Goal: Task Accomplishment & Management: Manage account settings

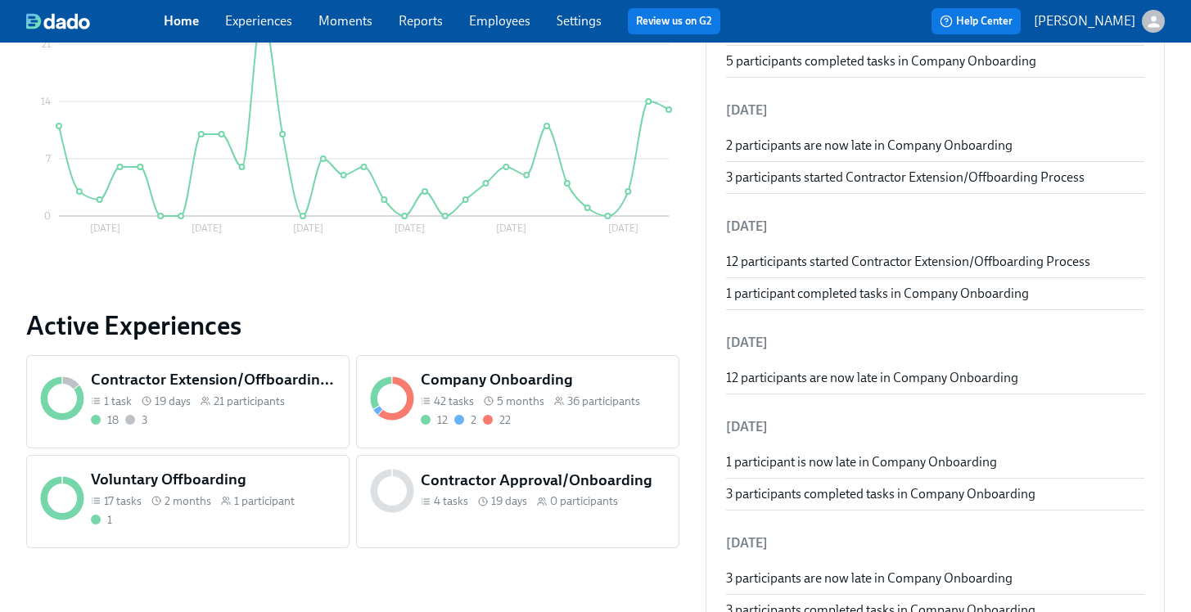
scroll to position [380, 0]
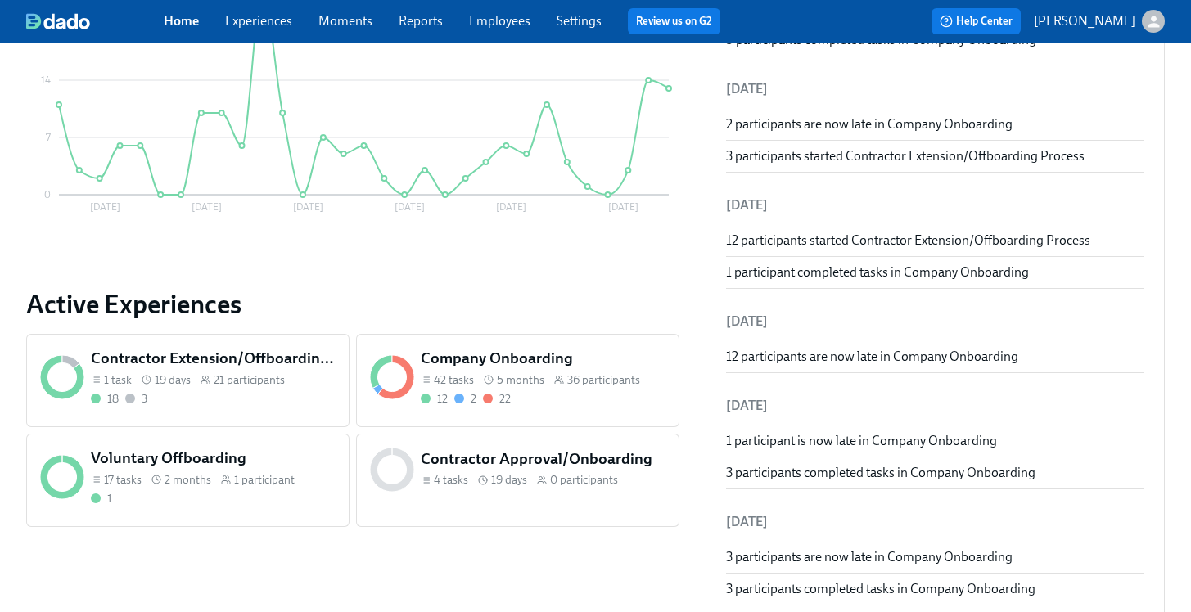
click at [533, 393] on div "12 2 22" at bounding box center [544, 399] width 246 height 16
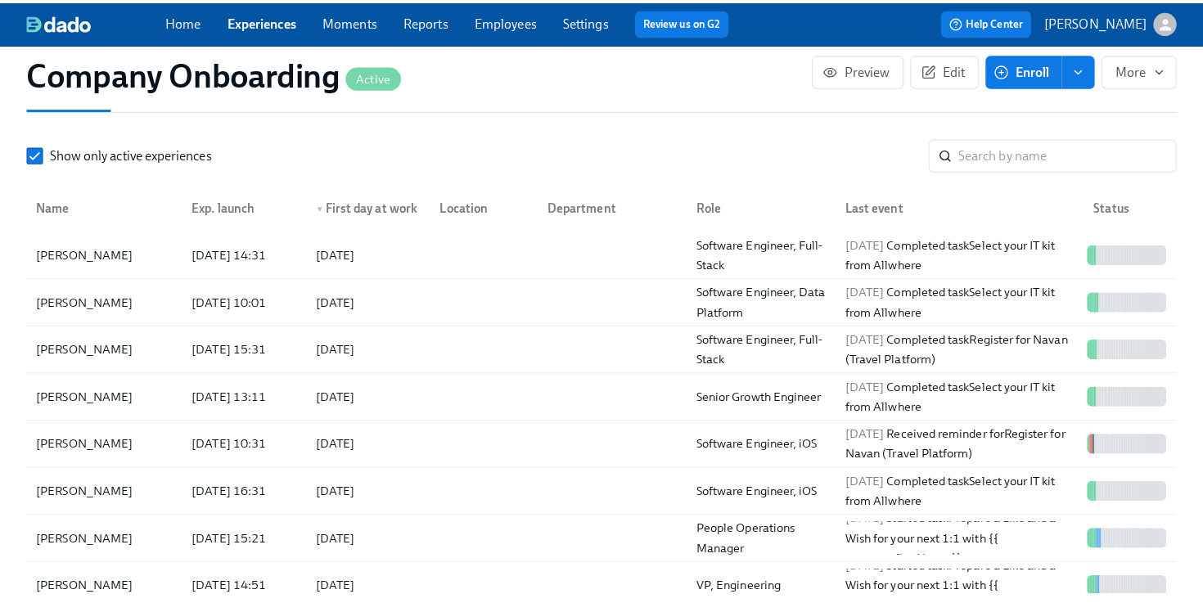
scroll to position [2047, 0]
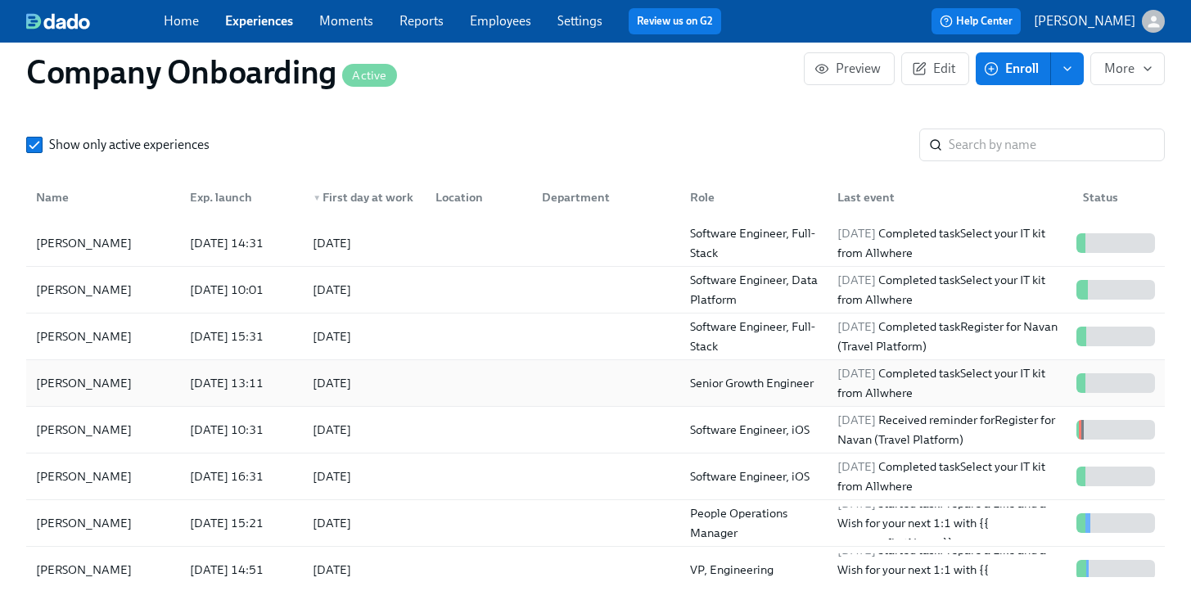
click at [520, 391] on div at bounding box center [475, 383] width 106 height 33
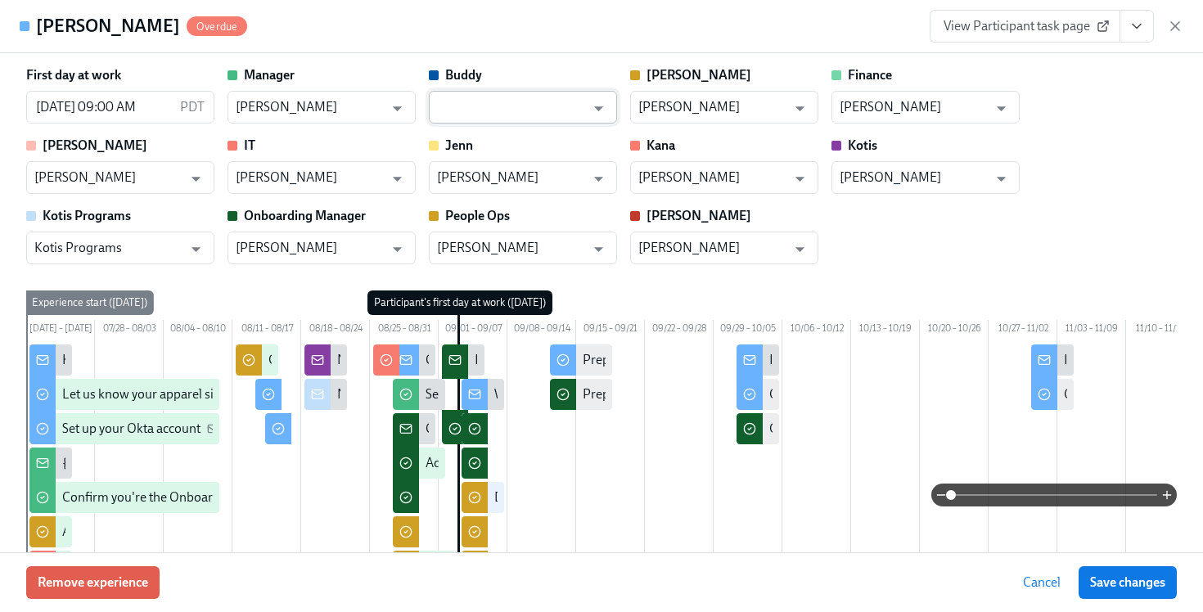
click at [541, 99] on input "text" at bounding box center [511, 107] width 148 height 33
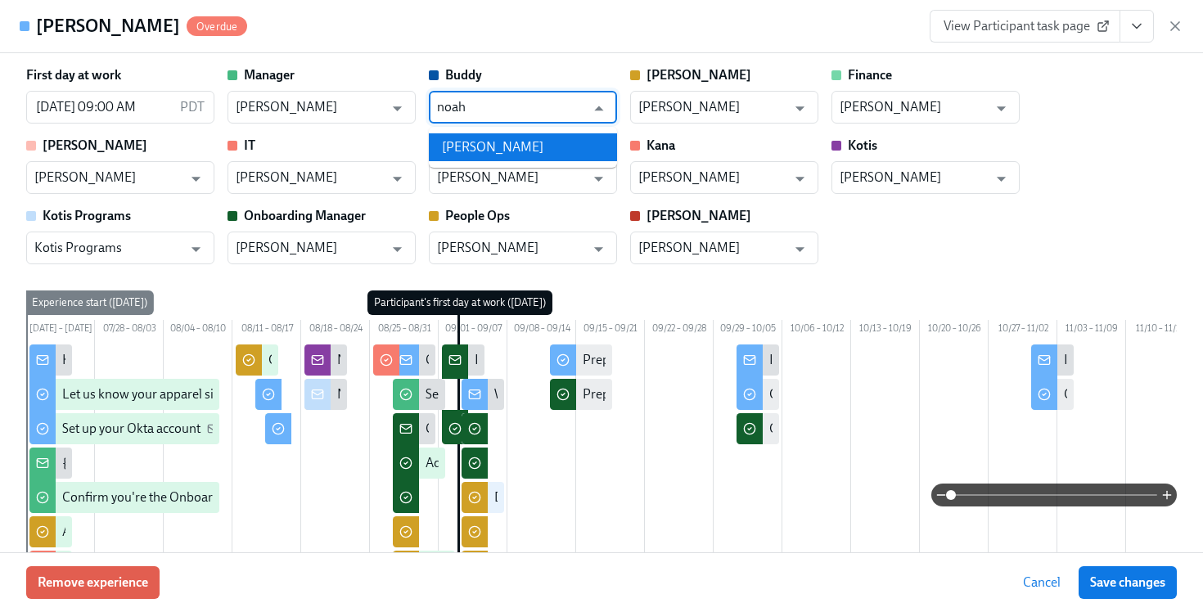
click at [592, 150] on li "[PERSON_NAME]" at bounding box center [523, 147] width 188 height 28
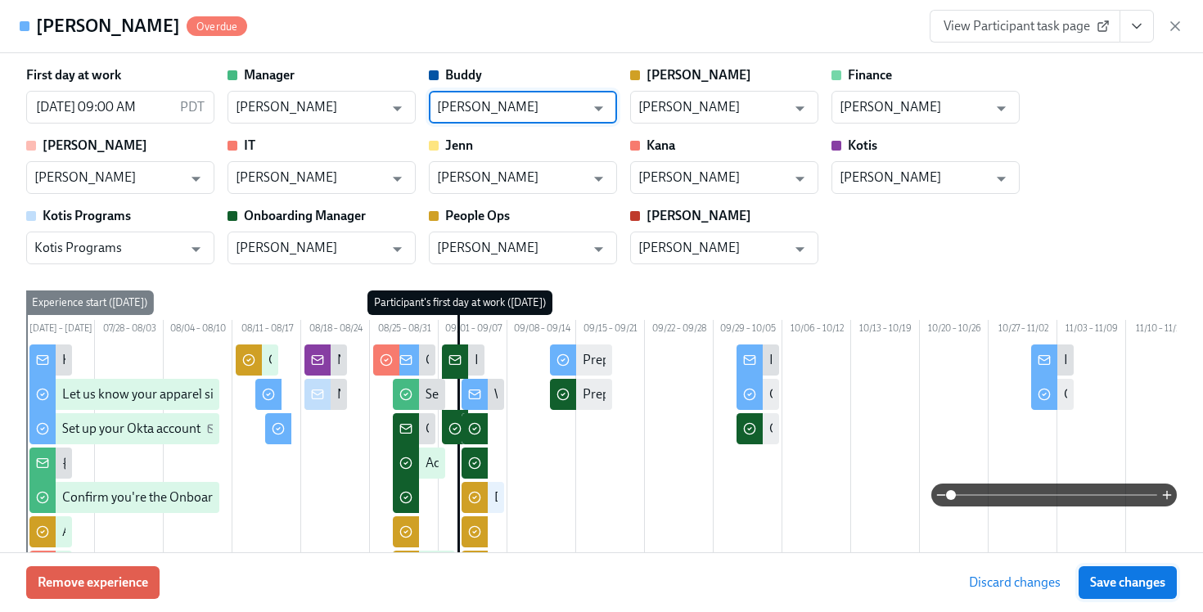
type input "[PERSON_NAME]"
click at [1111, 587] on span "Save changes" at bounding box center [1127, 582] width 75 height 16
type input "[PERSON_NAME]"
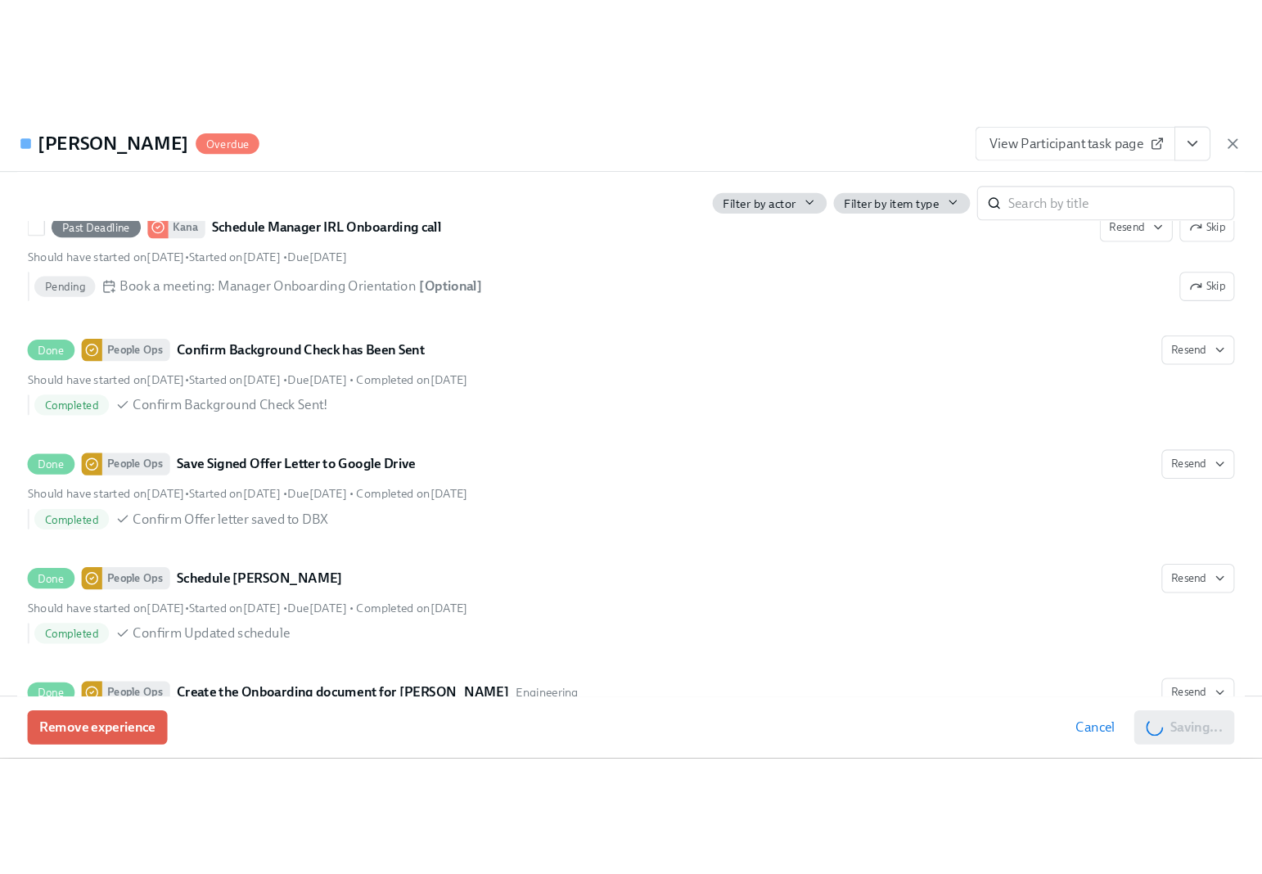
scroll to position [1890, 0]
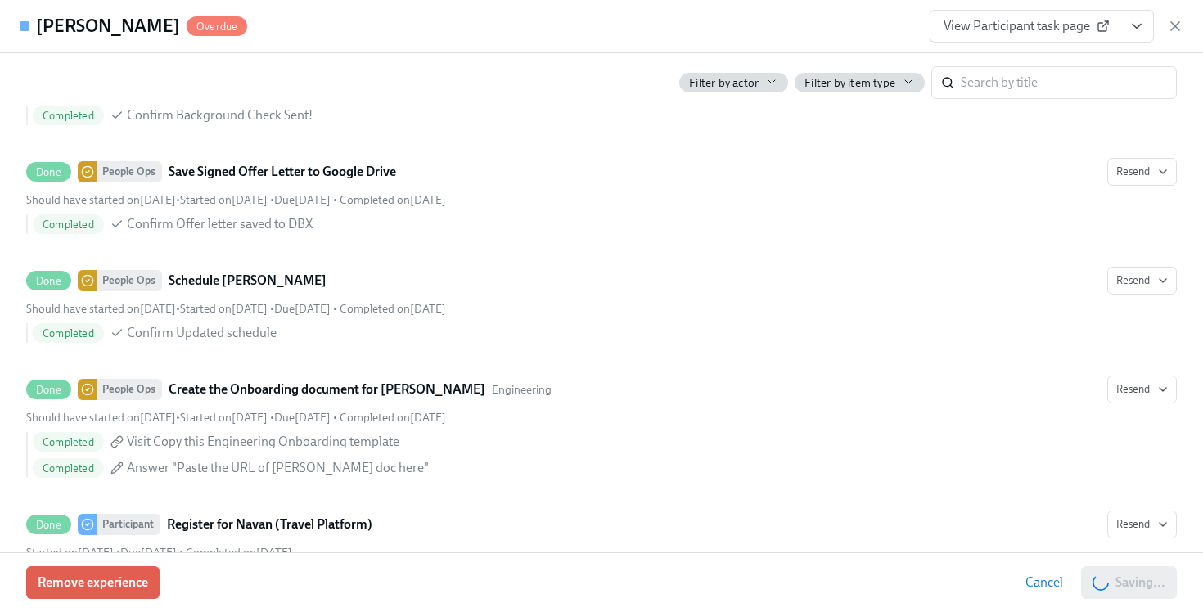
click at [1143, 27] on icon "View task page" at bounding box center [1136, 26] width 16 height 16
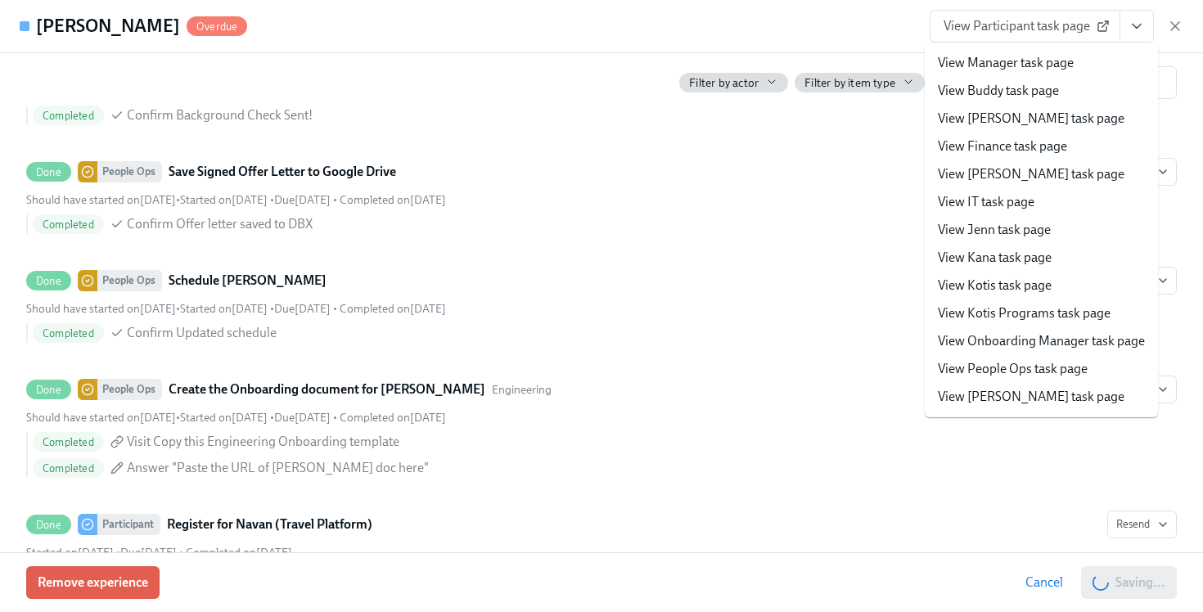
click at [1019, 369] on link "View People Ops task page" at bounding box center [1013, 369] width 150 height 18
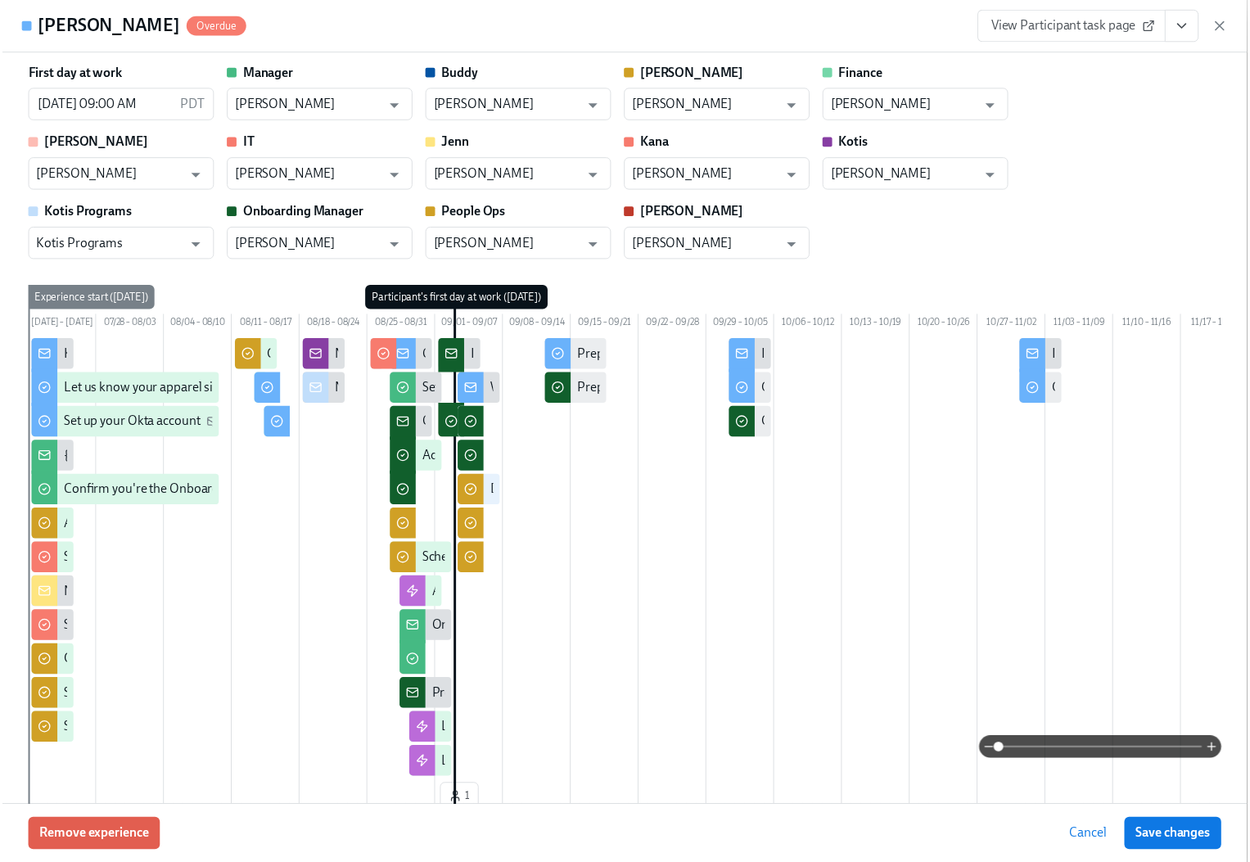
scroll to position [0, 0]
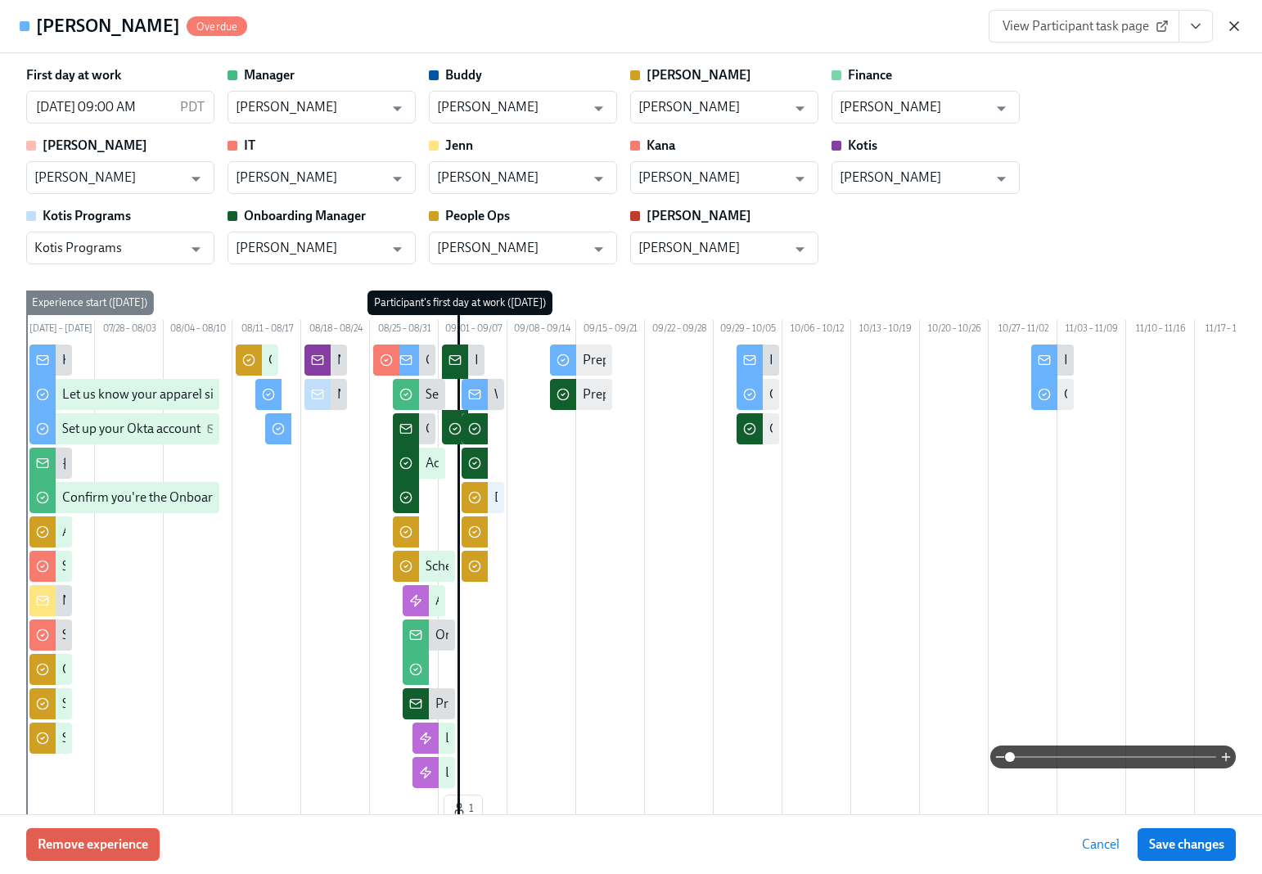
click at [1202, 28] on icon "button" at bounding box center [1234, 26] width 8 height 8
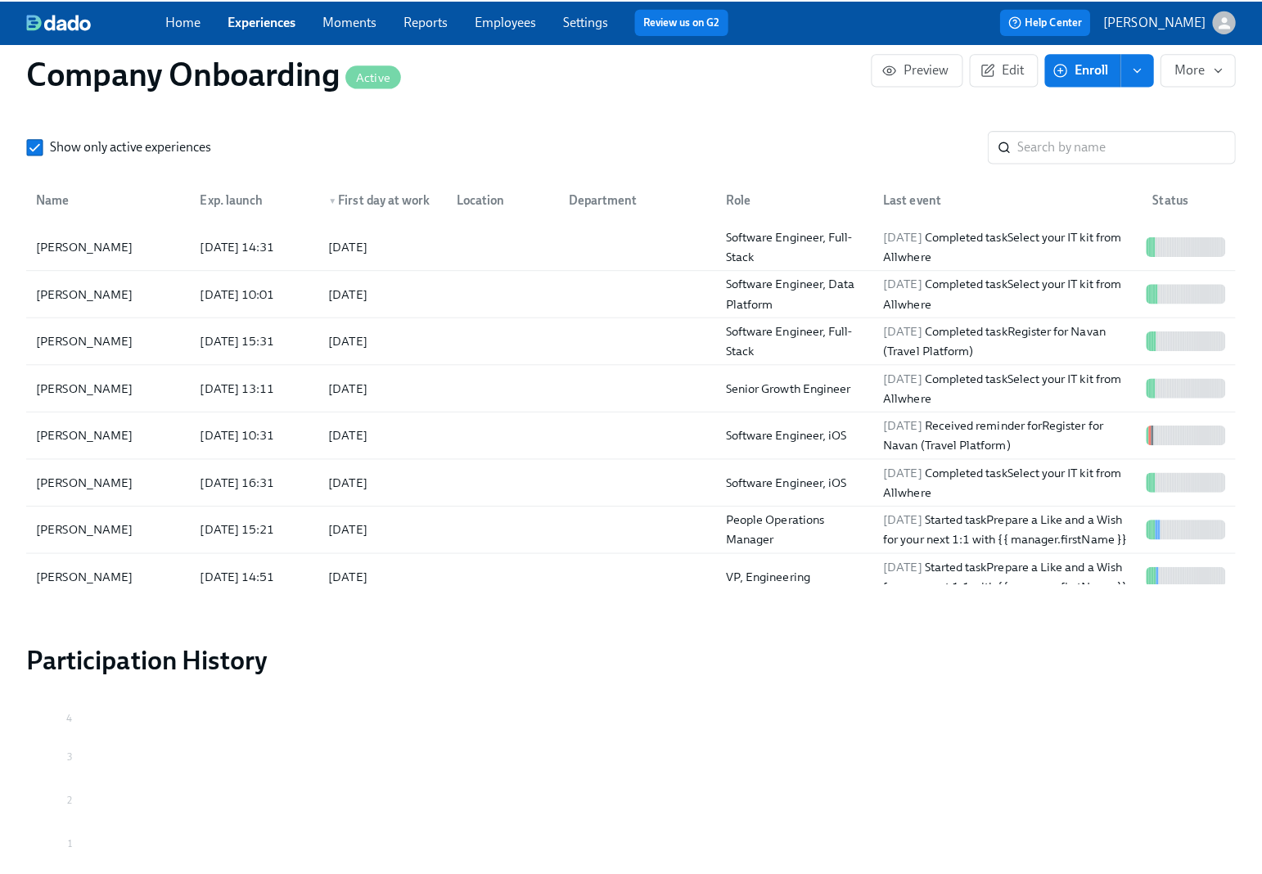
scroll to position [0, 46876]
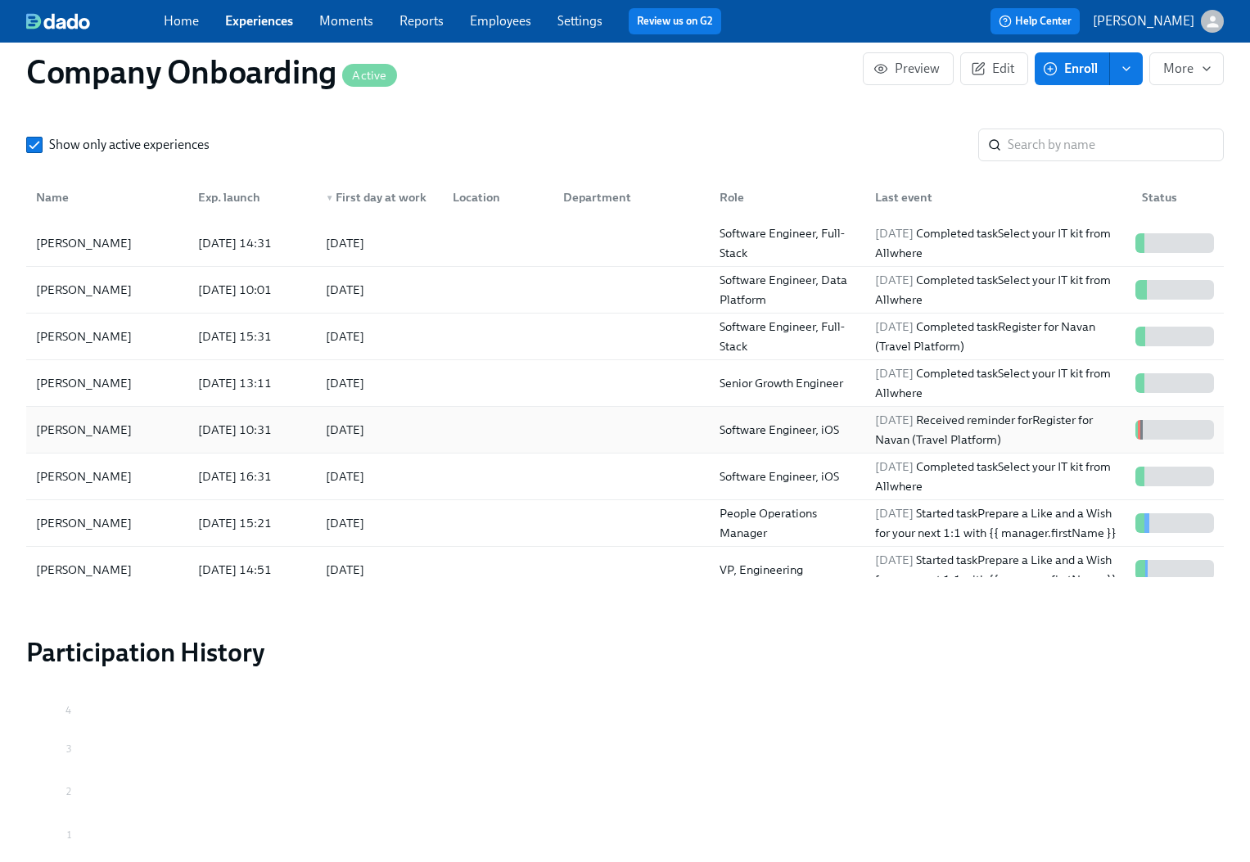
click at [565, 421] on div at bounding box center [627, 429] width 155 height 33
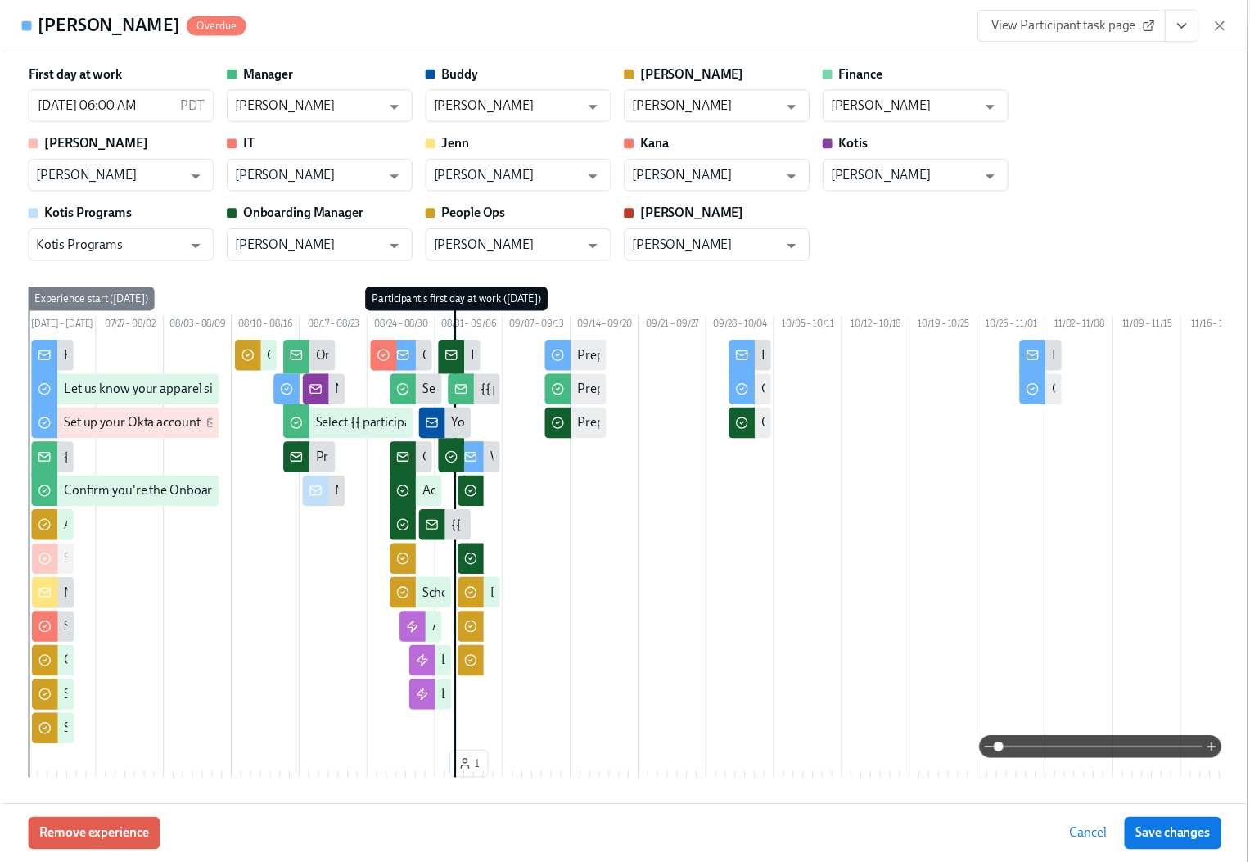
scroll to position [1701, 0]
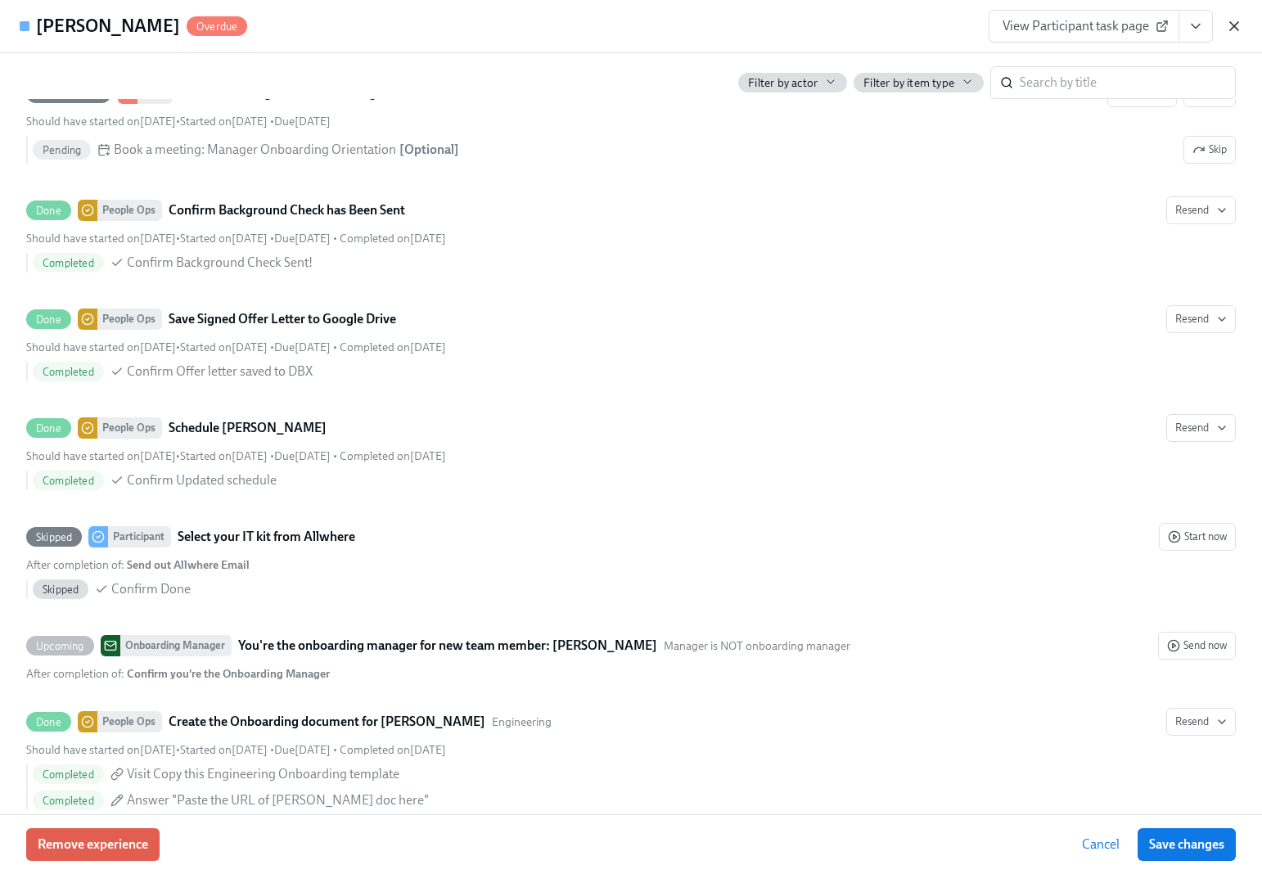
click at [1202, 29] on icon "button" at bounding box center [1234, 26] width 16 height 16
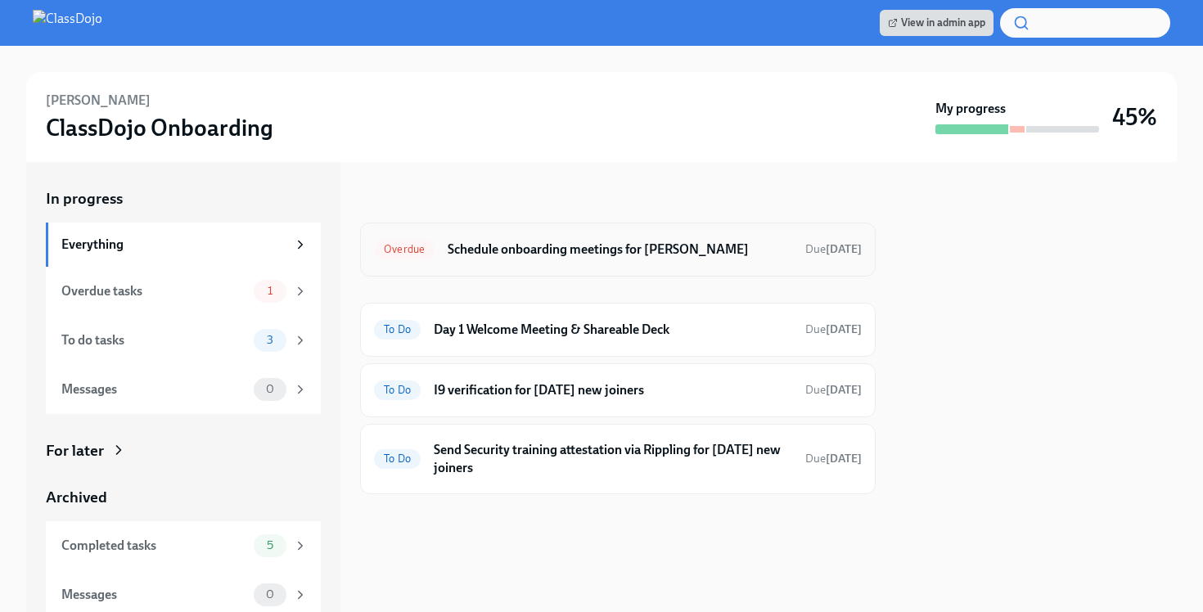
click at [601, 256] on h6 "Schedule onboarding meetings for [PERSON_NAME]" at bounding box center [620, 250] width 345 height 18
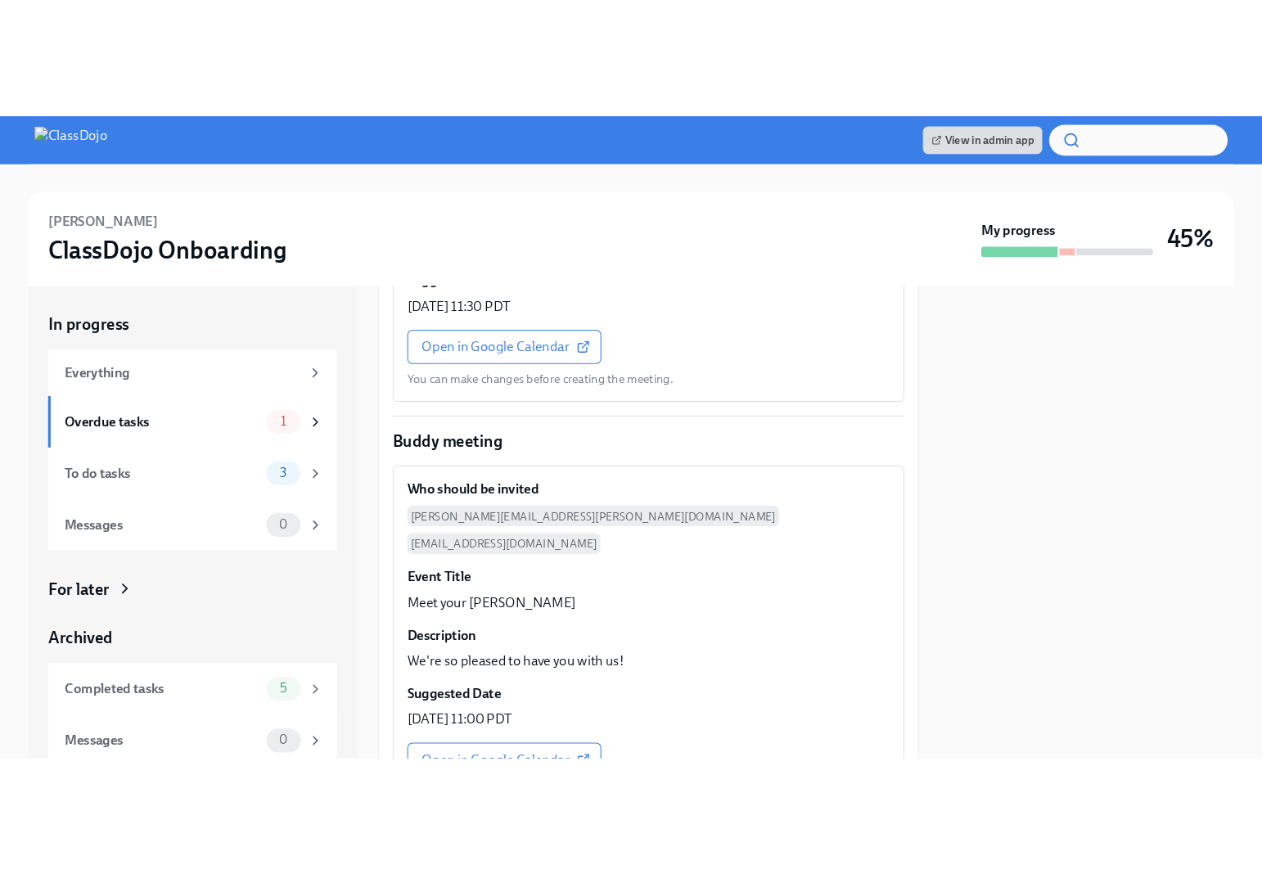
scroll to position [2074, 0]
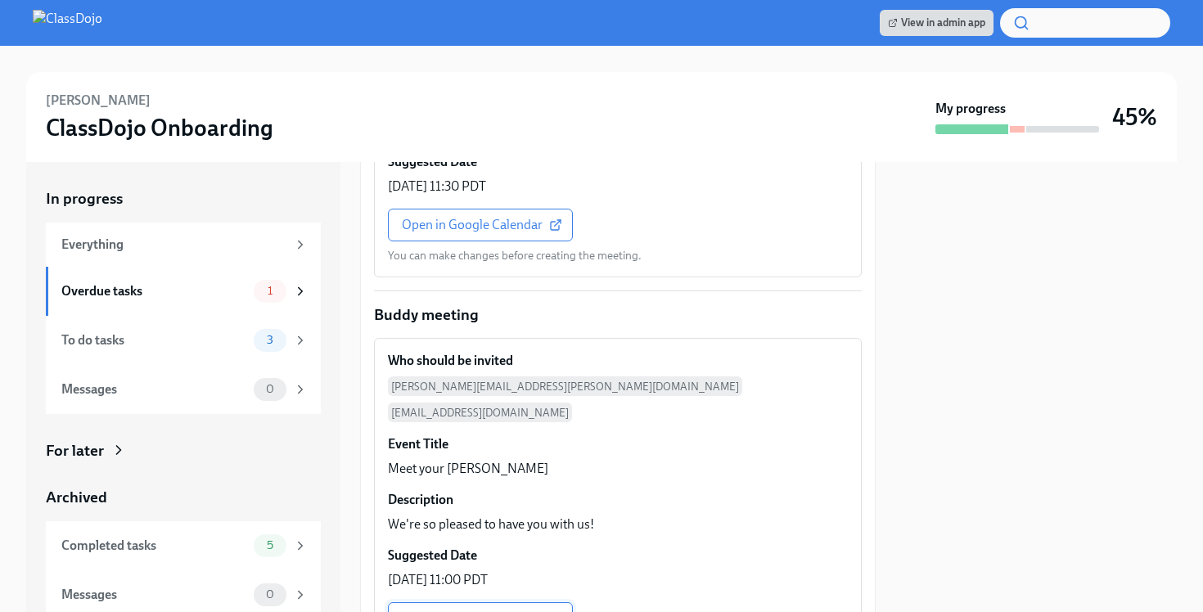
click at [490, 610] on span "Open in Google Calendar" at bounding box center [480, 618] width 157 height 16
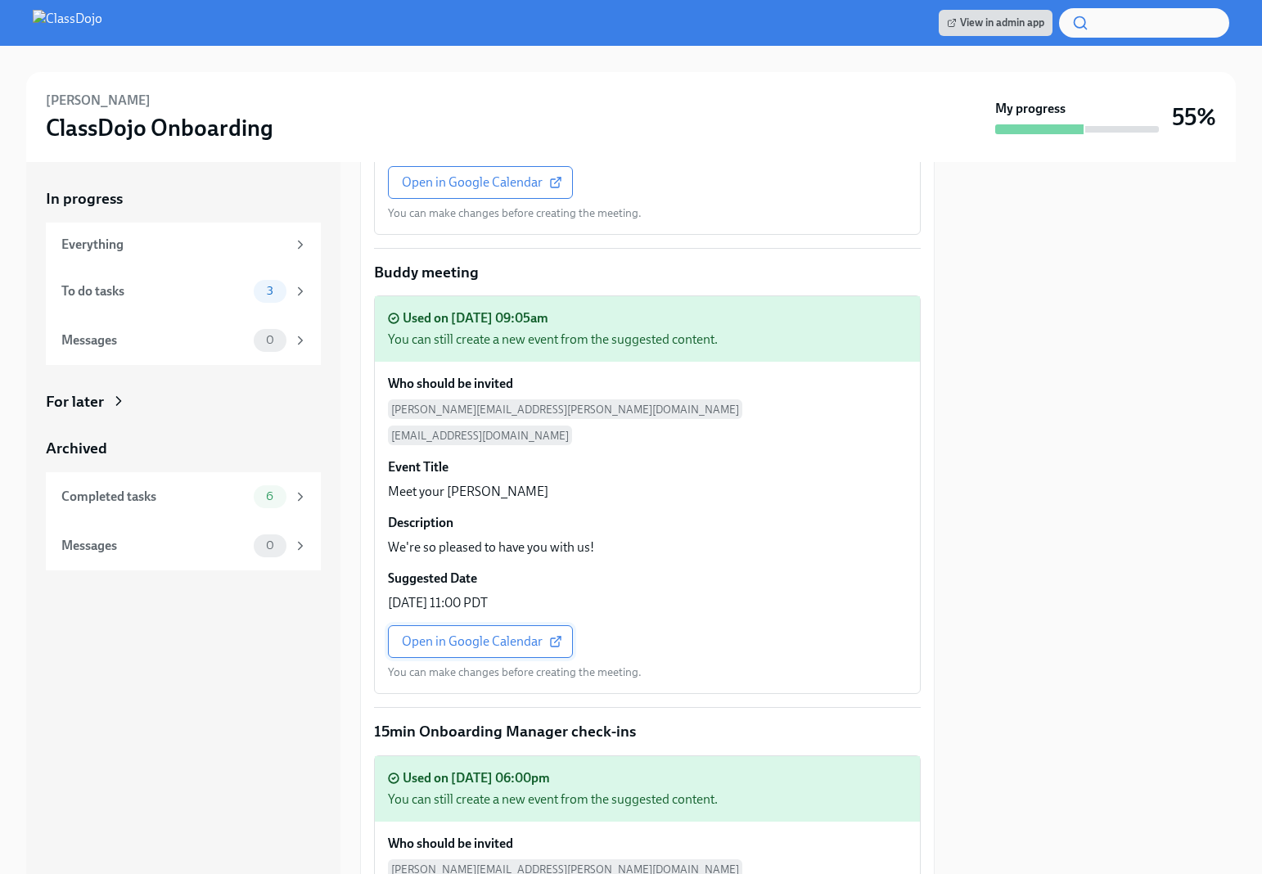
scroll to position [2031, 0]
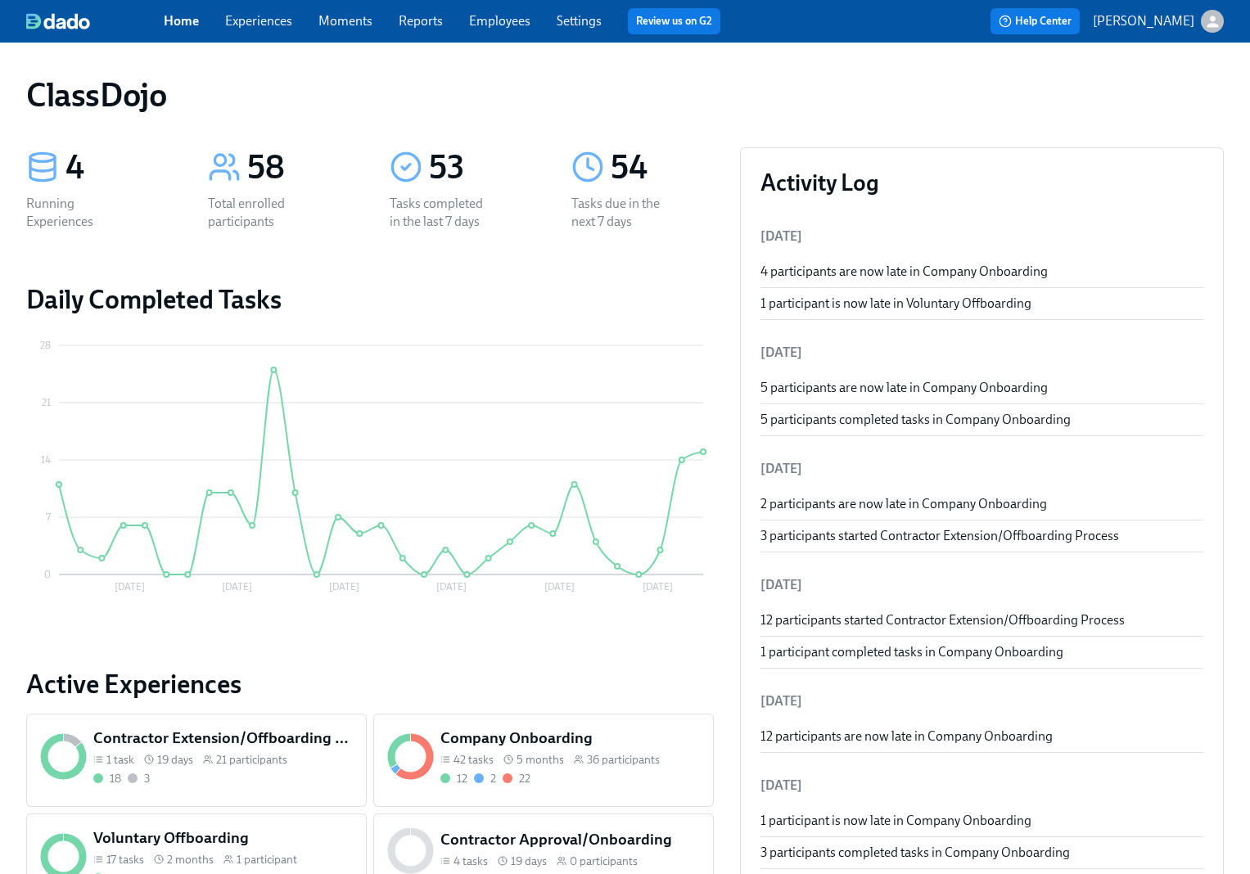
click at [475, 26] on link "Employees" at bounding box center [499, 21] width 61 height 16
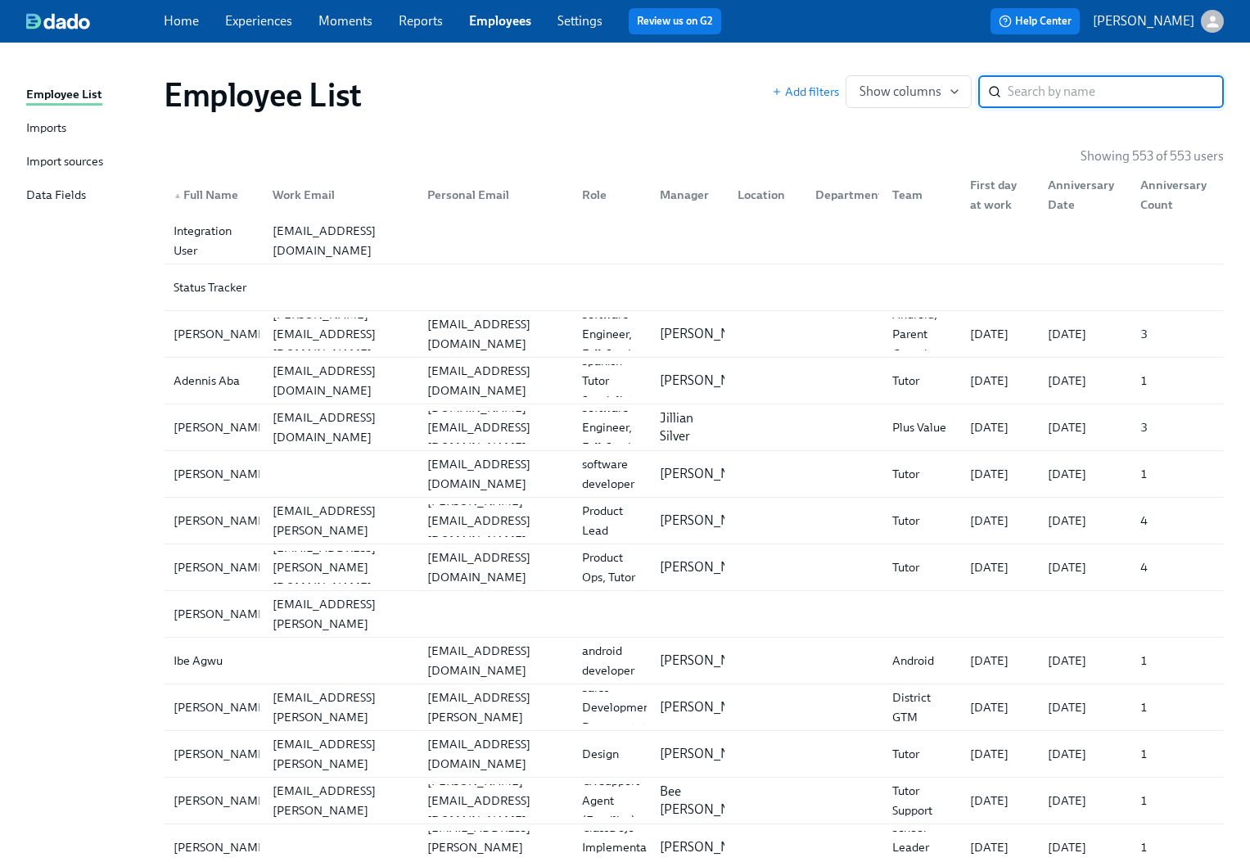
click at [52, 124] on div "Imports" at bounding box center [46, 129] width 40 height 20
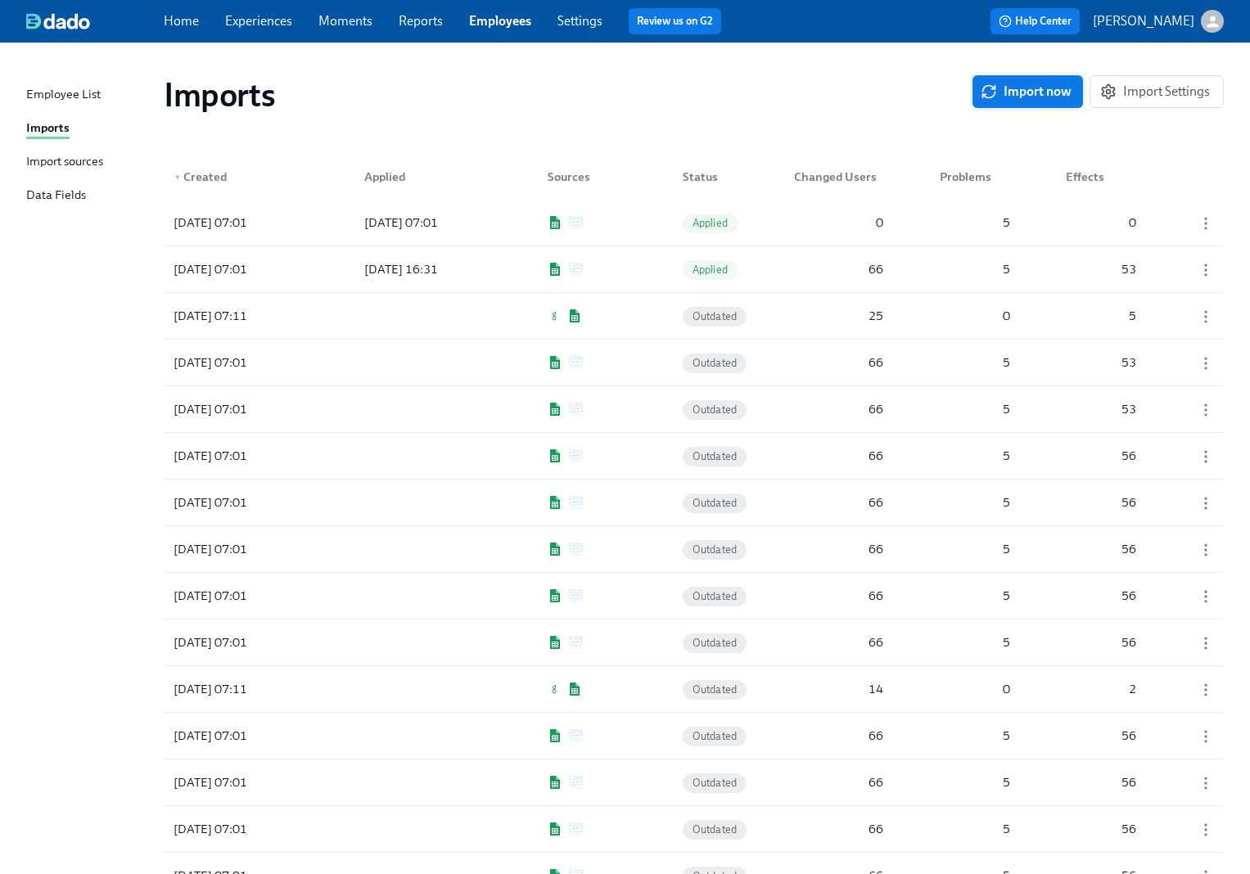
click at [1038, 88] on span "Import now" at bounding box center [1028, 91] width 88 height 16
click at [489, 222] on div at bounding box center [424, 222] width 147 height 33
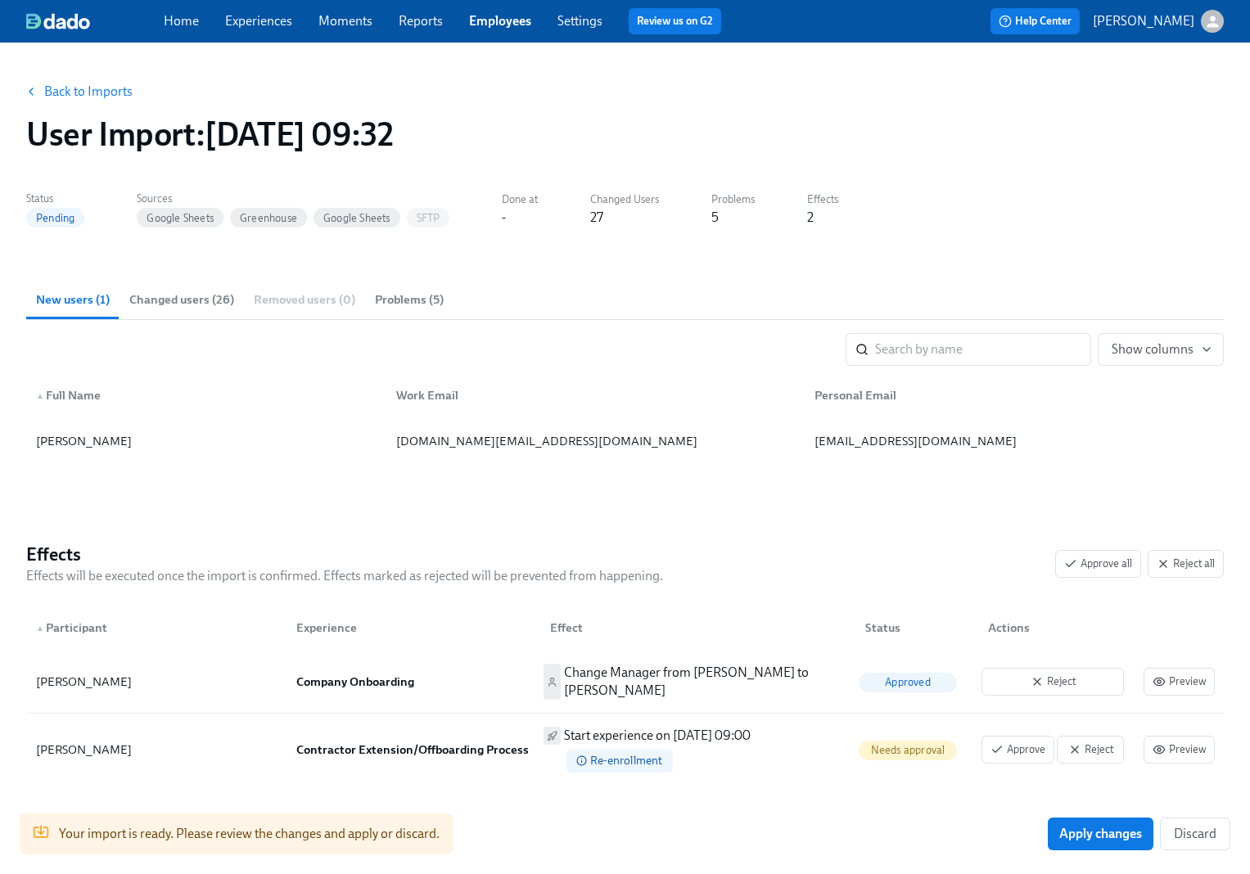
scroll to position [56, 0]
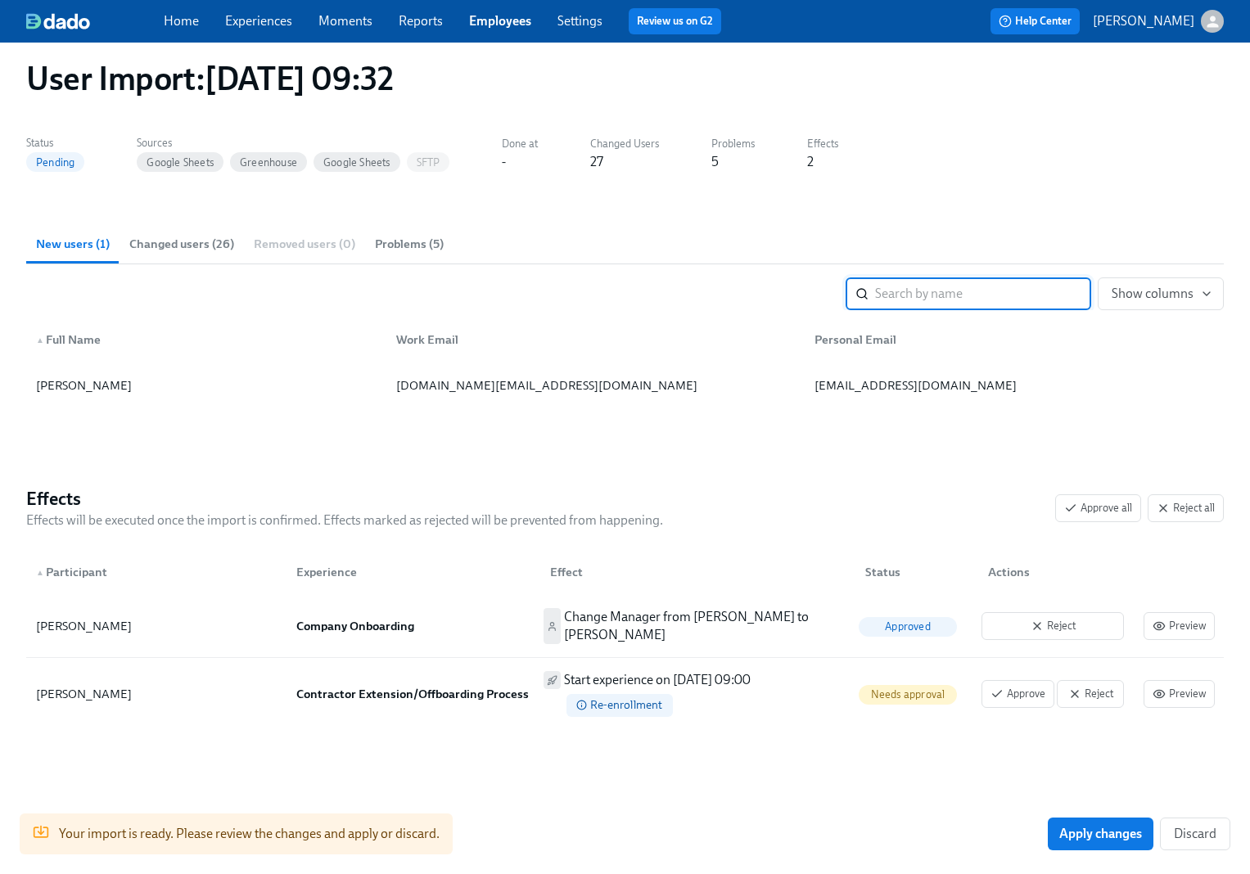
click at [275, 25] on link "Experiences" at bounding box center [258, 21] width 67 height 16
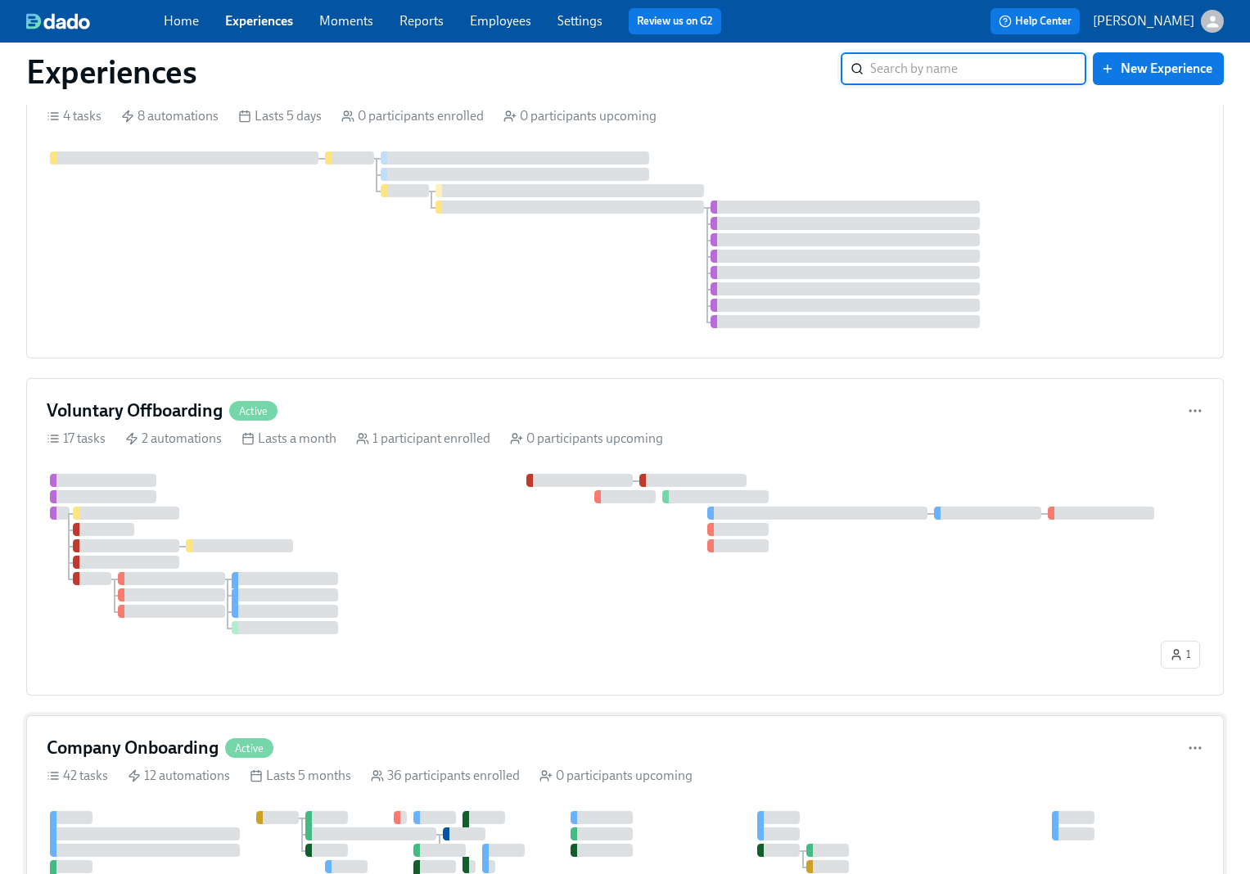
scroll to position [303, 0]
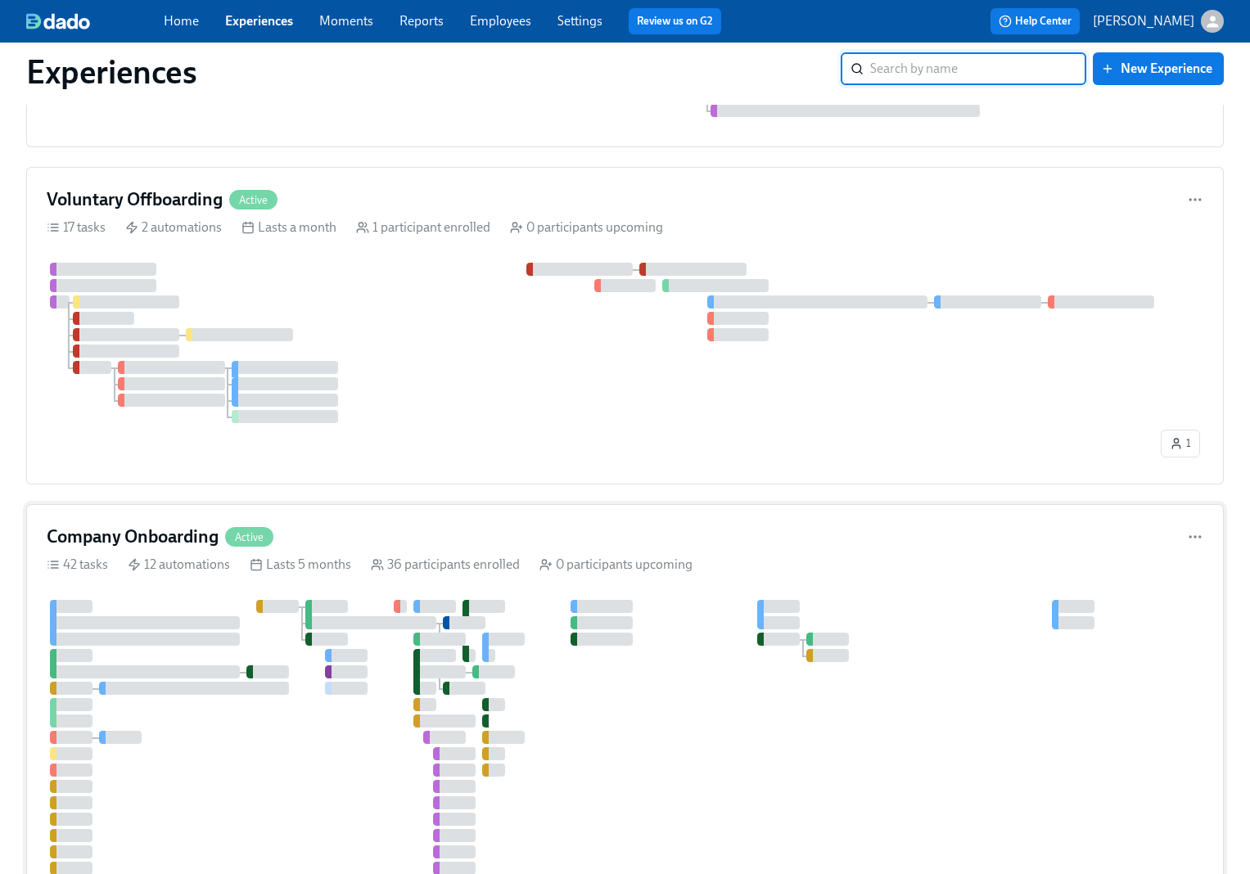
click at [818, 541] on div "Company Onboarding Active" at bounding box center [625, 537] width 1156 height 25
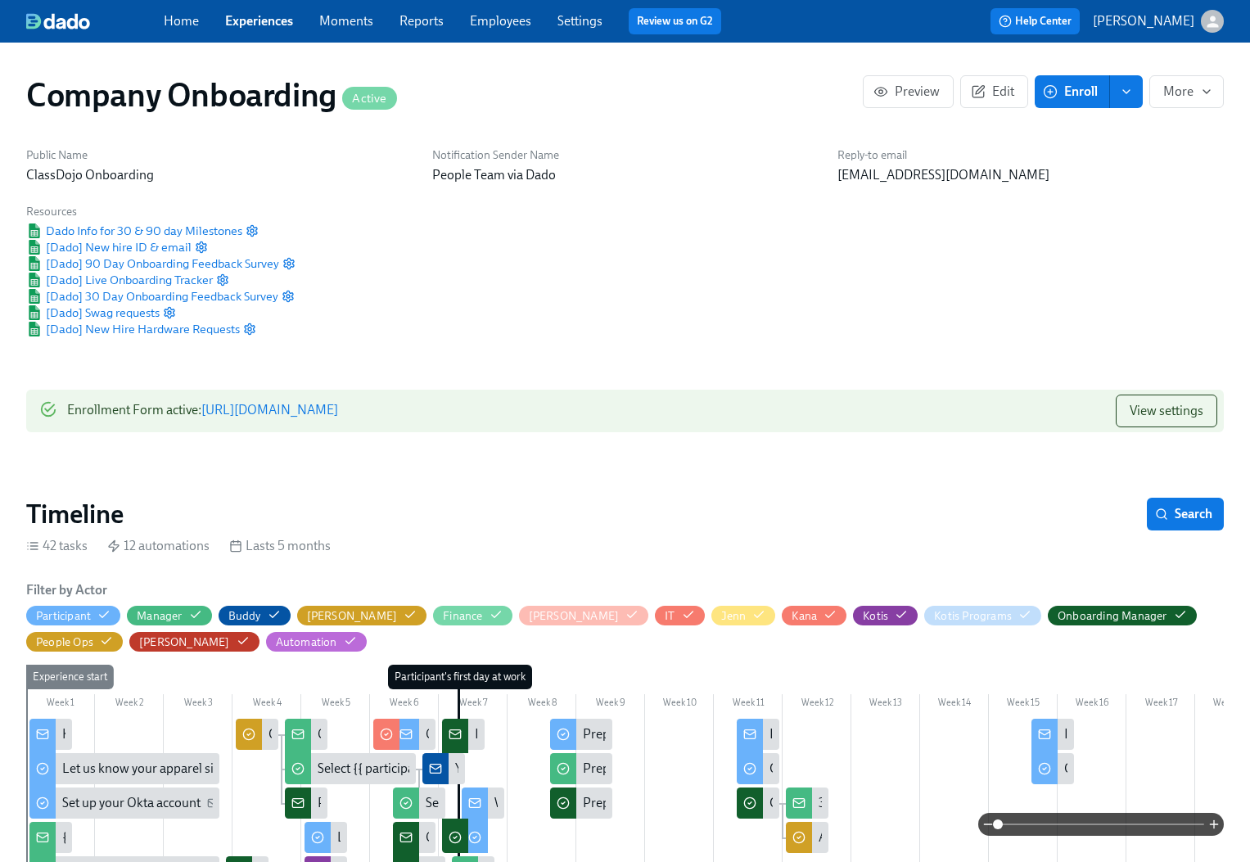
scroll to position [0, 34645]
click at [1067, 103] on button "Enroll" at bounding box center [1071, 91] width 75 height 33
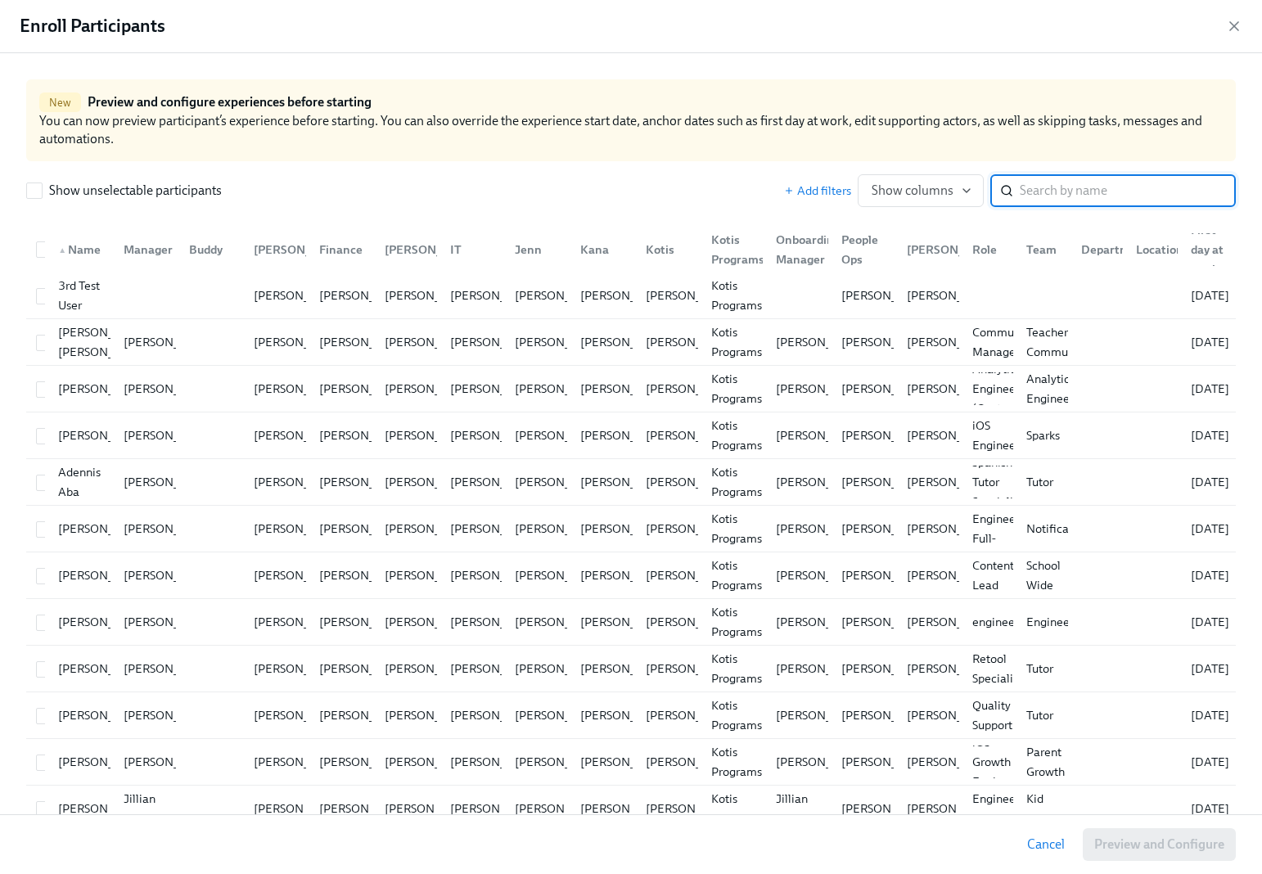
click at [1151, 196] on input "search" at bounding box center [1128, 190] width 216 height 33
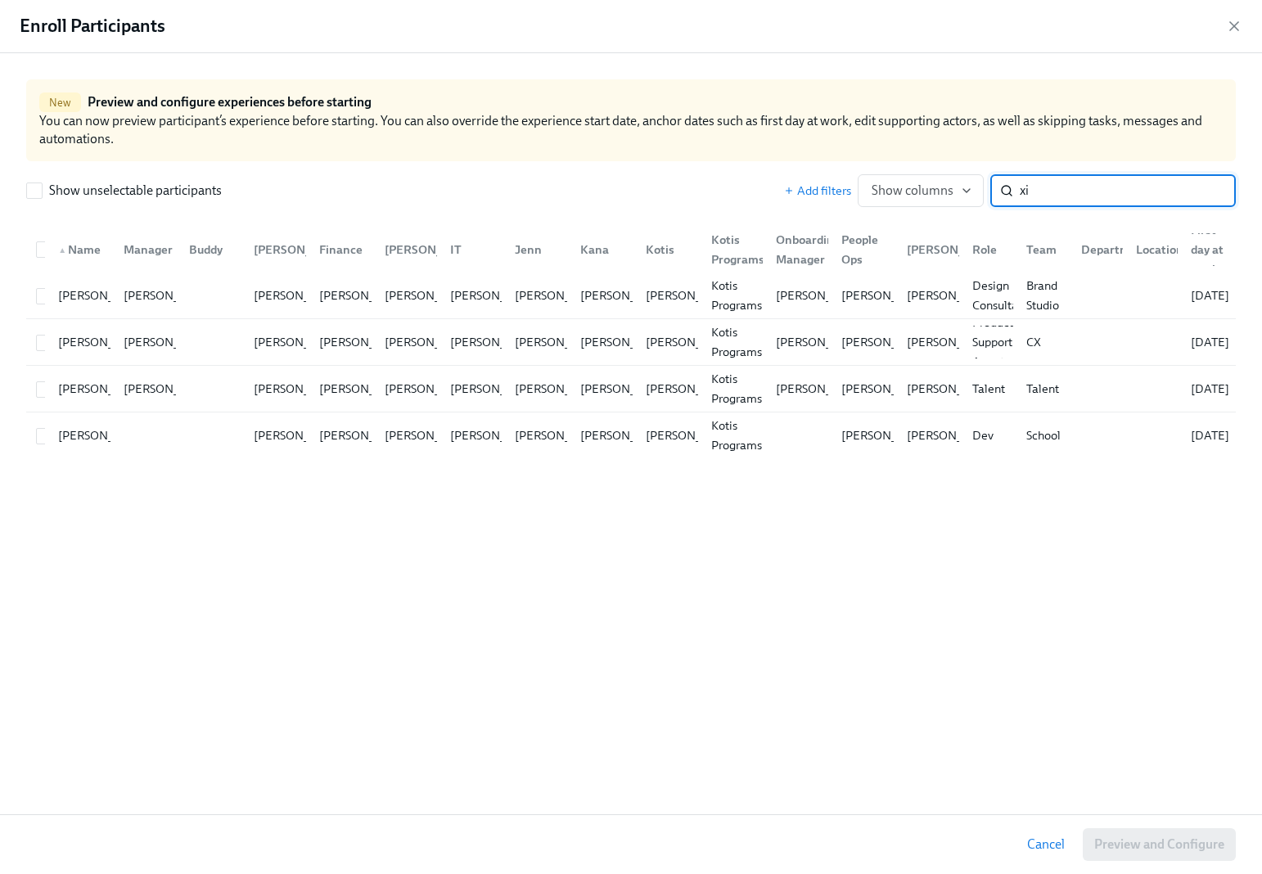
type input "xin"
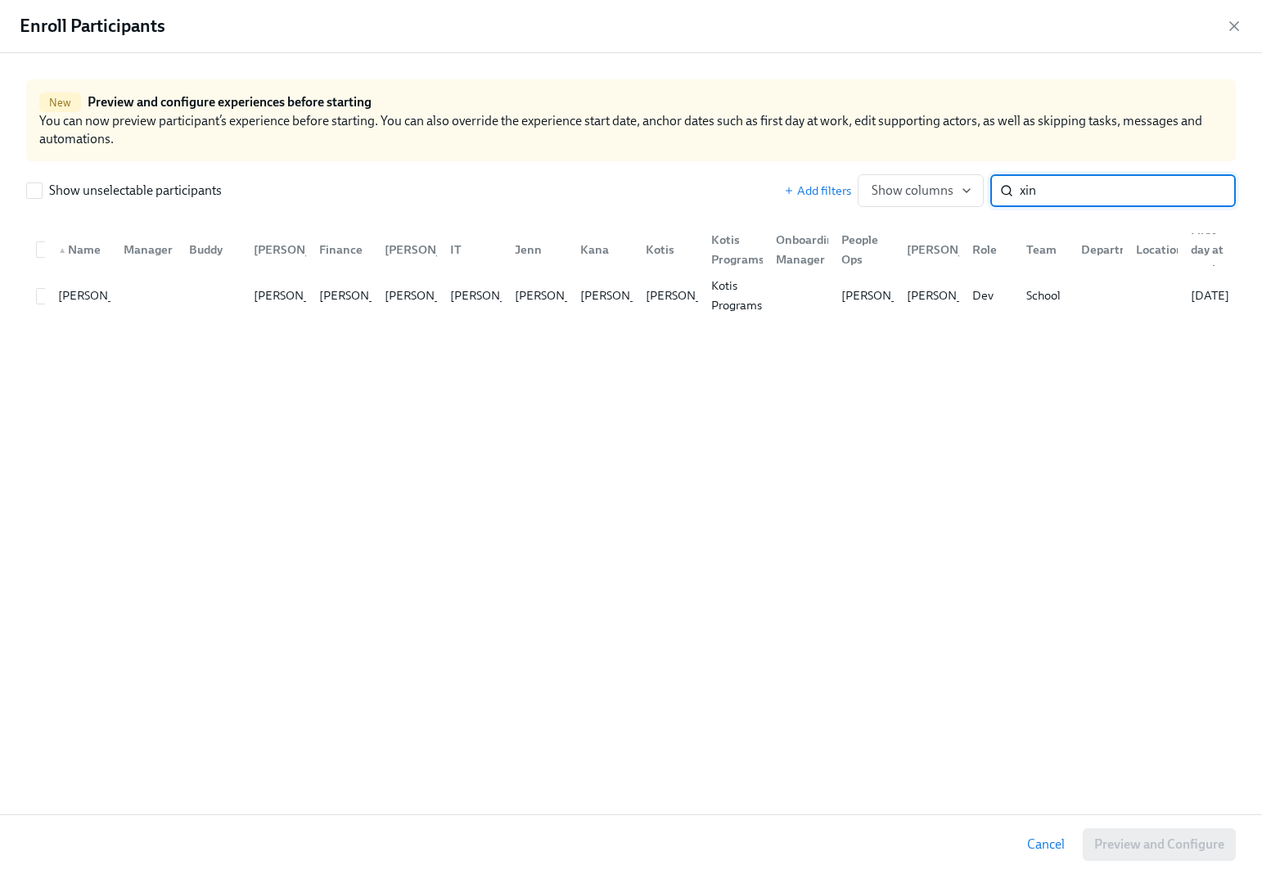
click at [1210, 187] on input "xin" at bounding box center [1128, 190] width 216 height 33
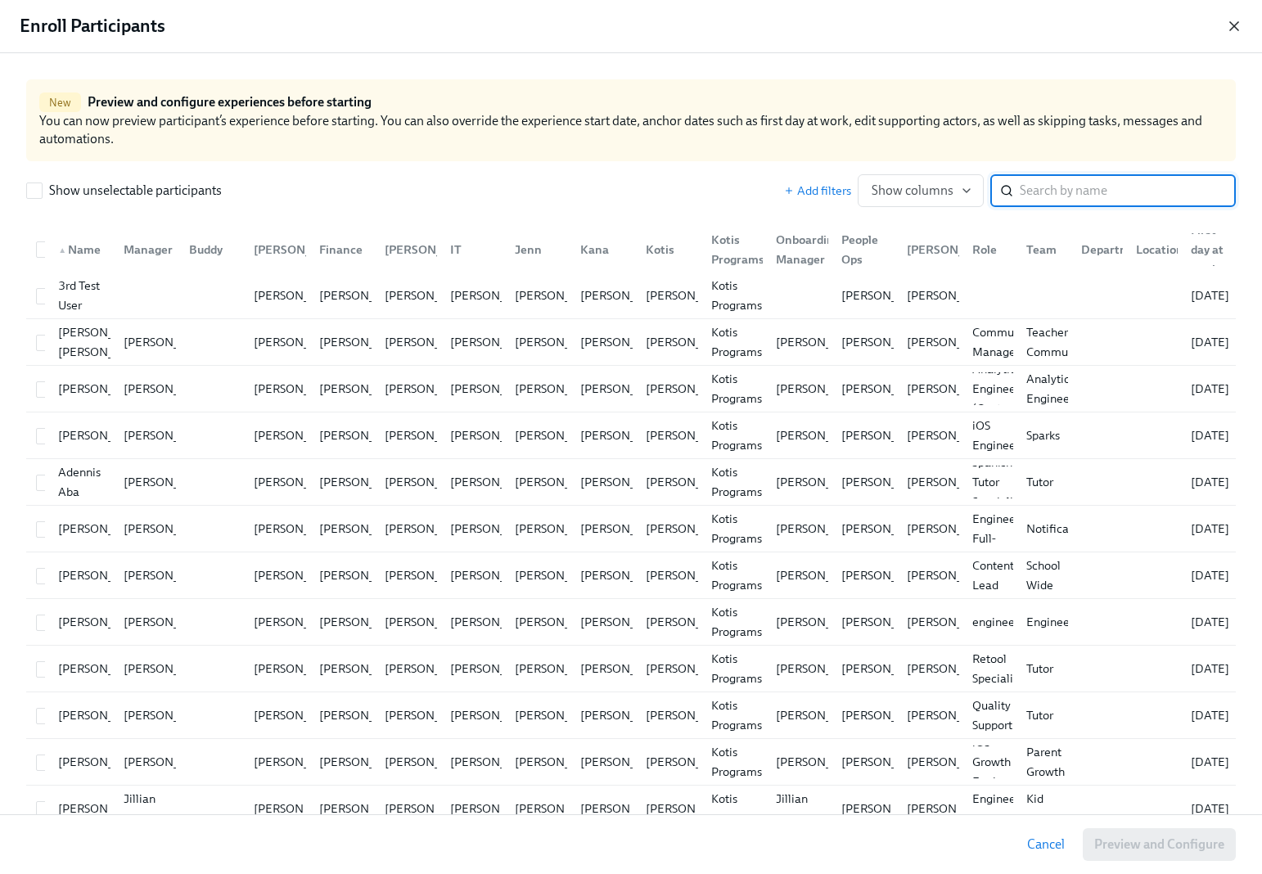
click at [1230, 27] on icon "button" at bounding box center [1234, 26] width 16 height 16
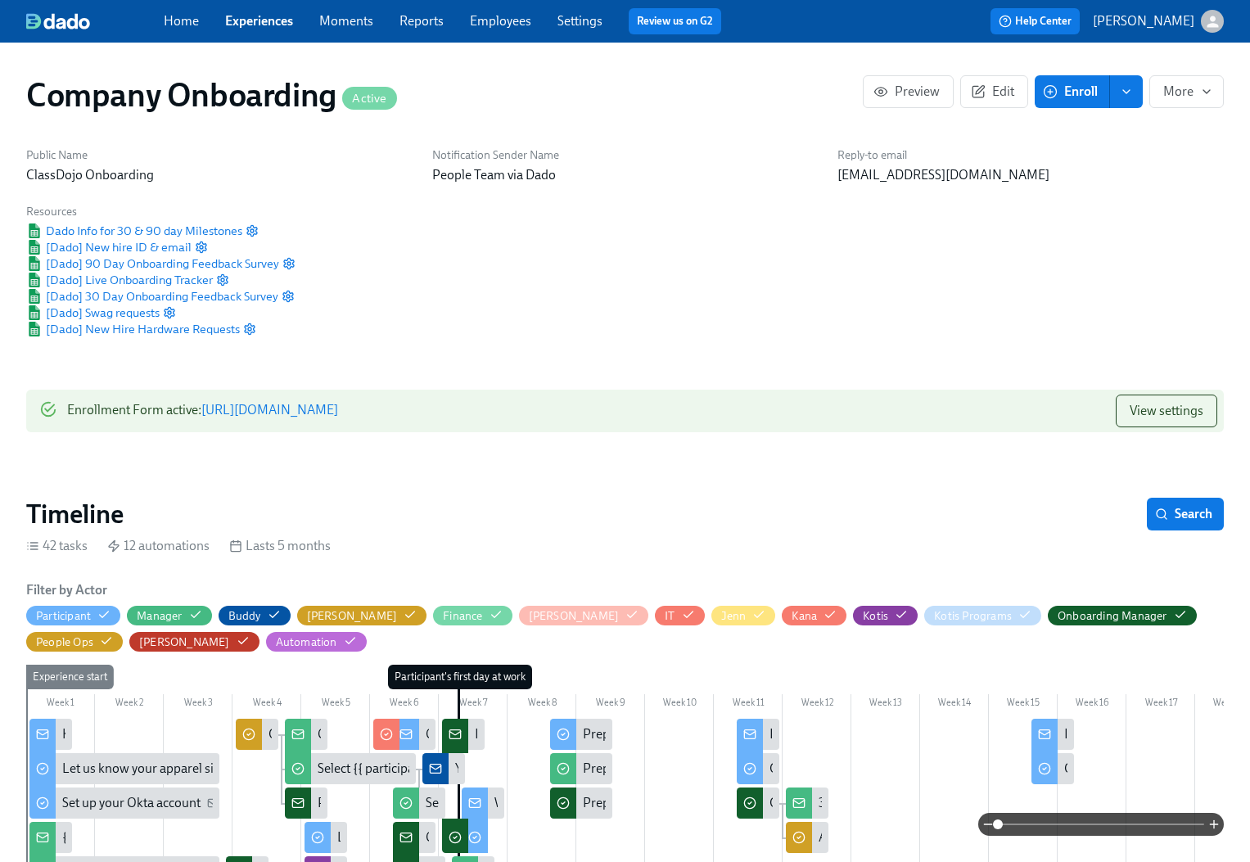
click at [493, 20] on link "Employees" at bounding box center [500, 21] width 61 height 16
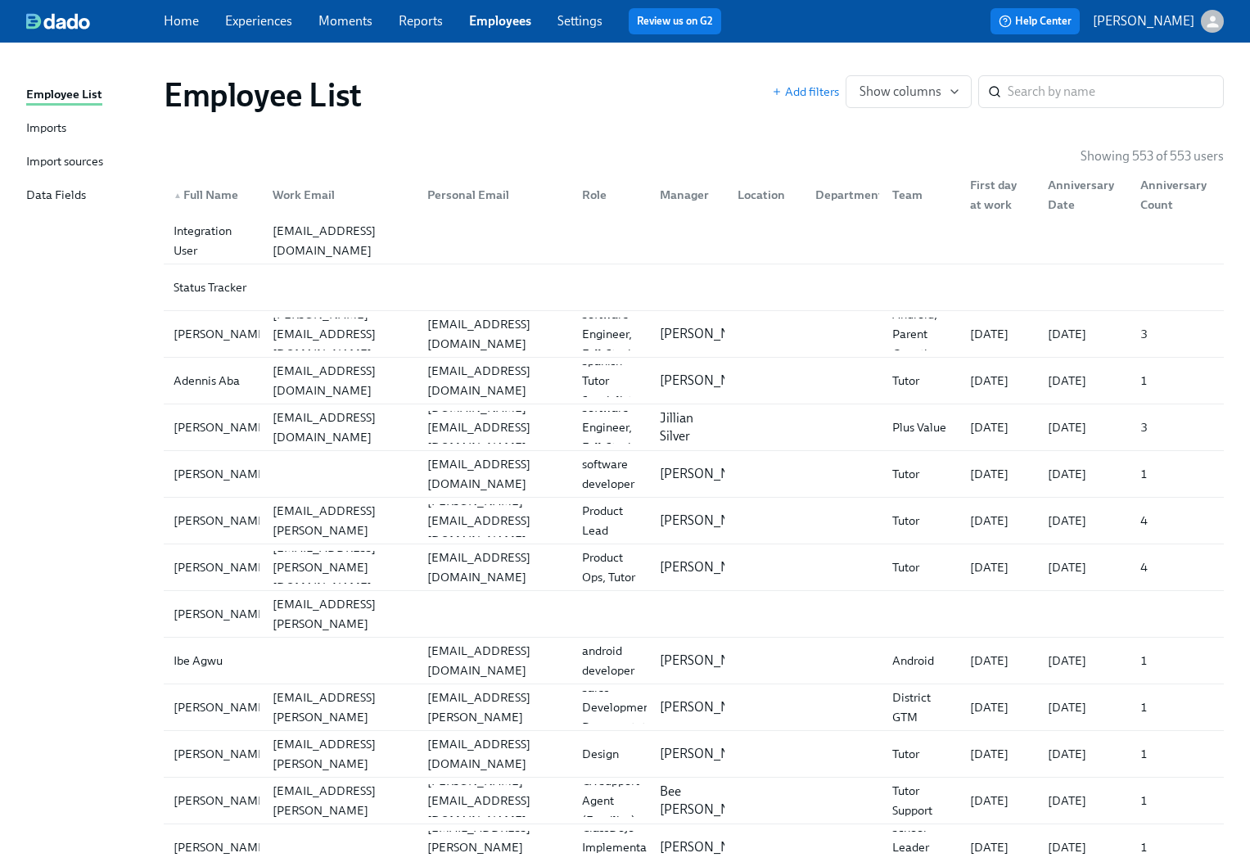
click at [26, 124] on div "Imports" at bounding box center [46, 129] width 40 height 20
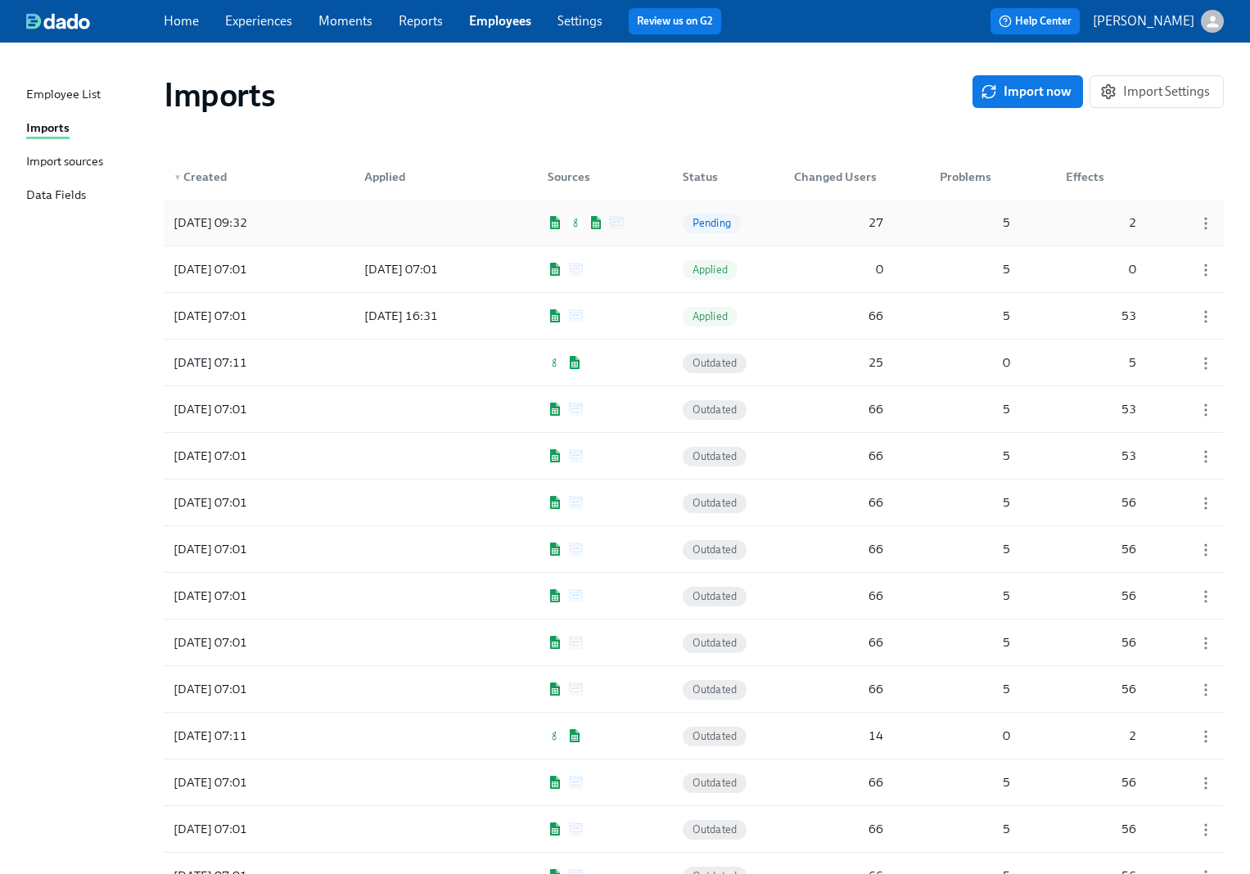
click at [429, 228] on div at bounding box center [424, 222] width 147 height 33
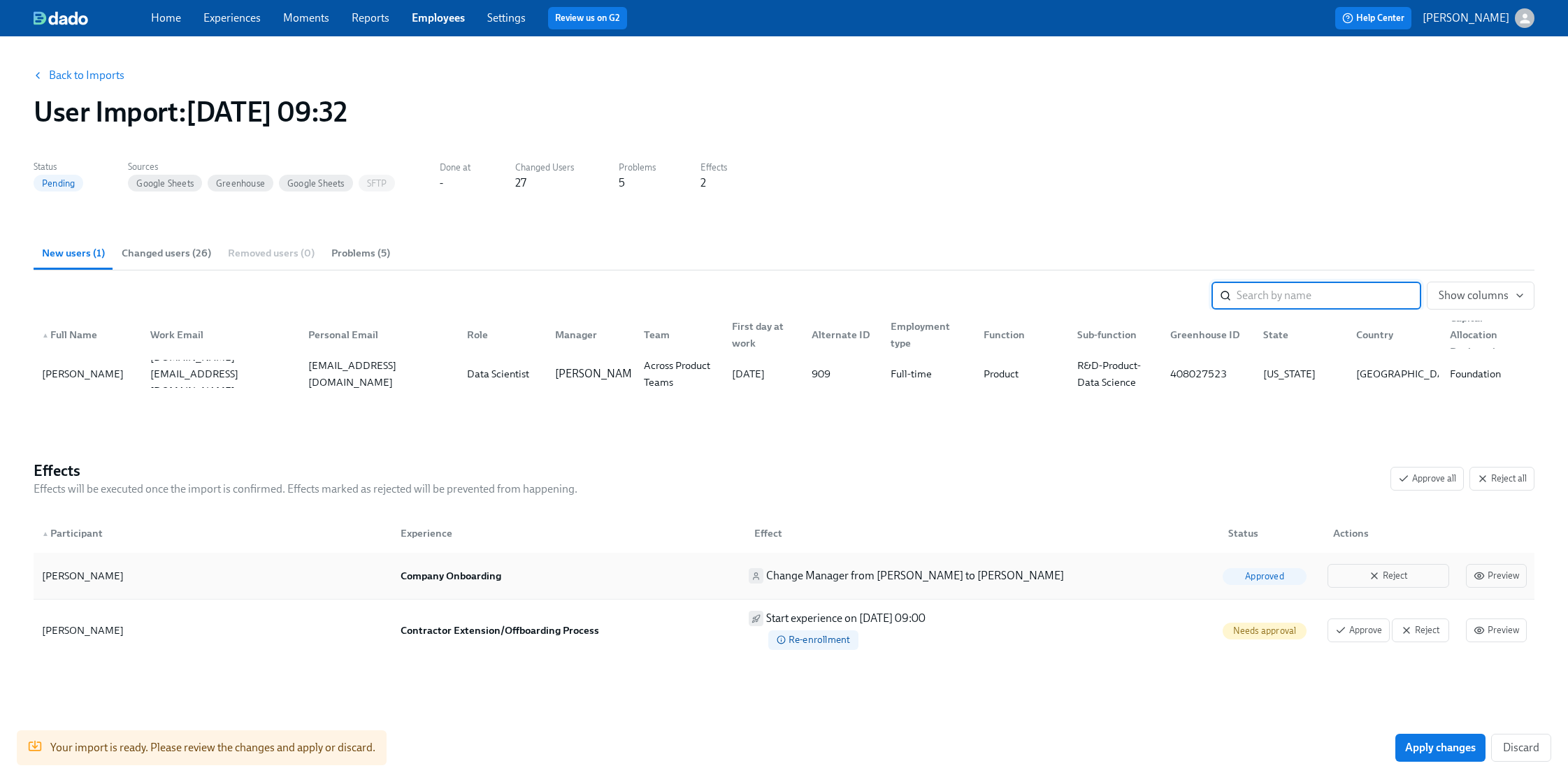
scroll to position [5, 0]
click at [1077, 632] on span "Reject" at bounding box center [1419, 628] width 42 height 14
click at [1077, 575] on span "Reject" at bounding box center [1388, 574] width 106 height 14
click at [1077, 745] on span "Apply changes" at bounding box center [1440, 747] width 71 height 14
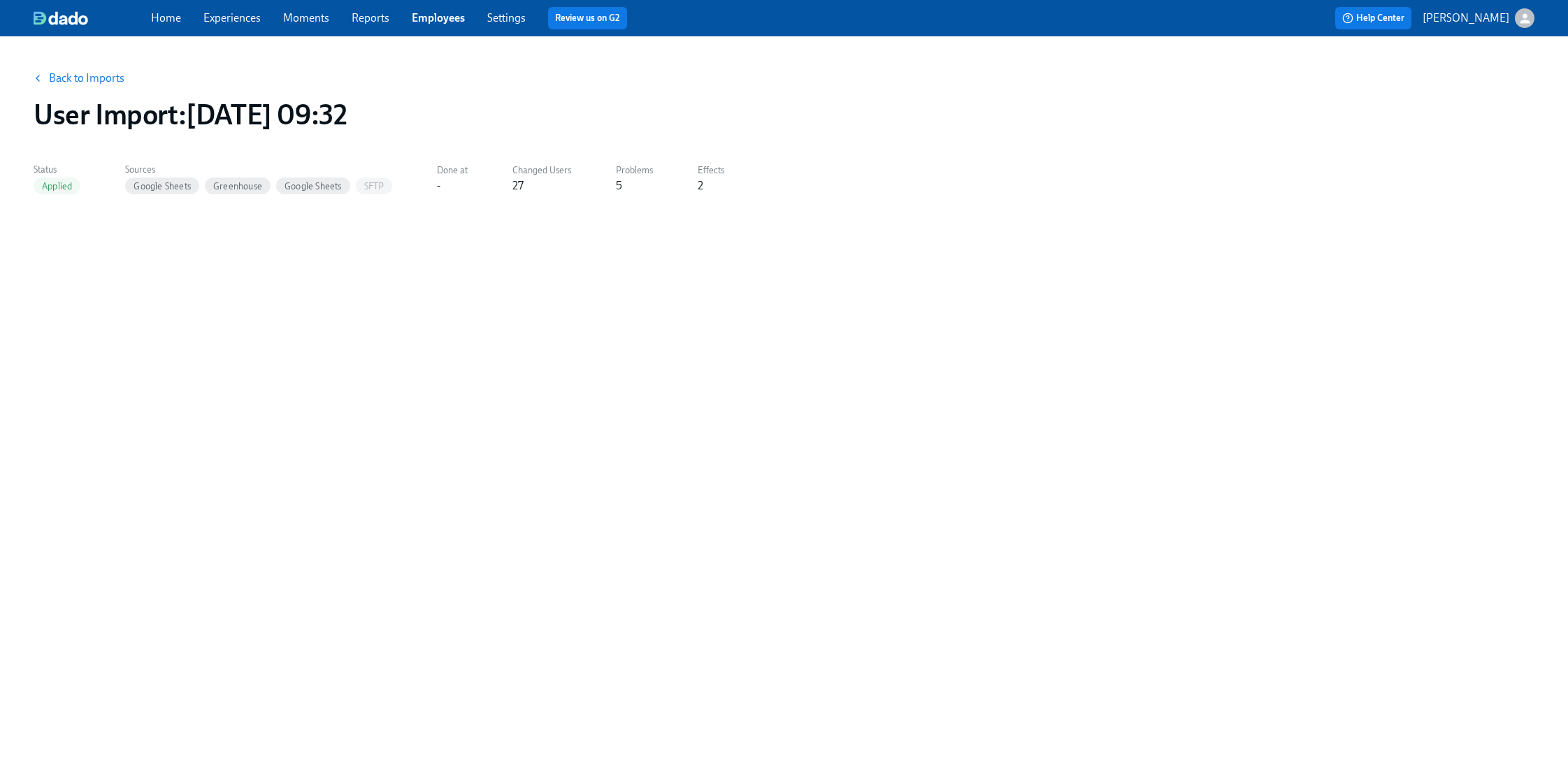
scroll to position [0, 0]
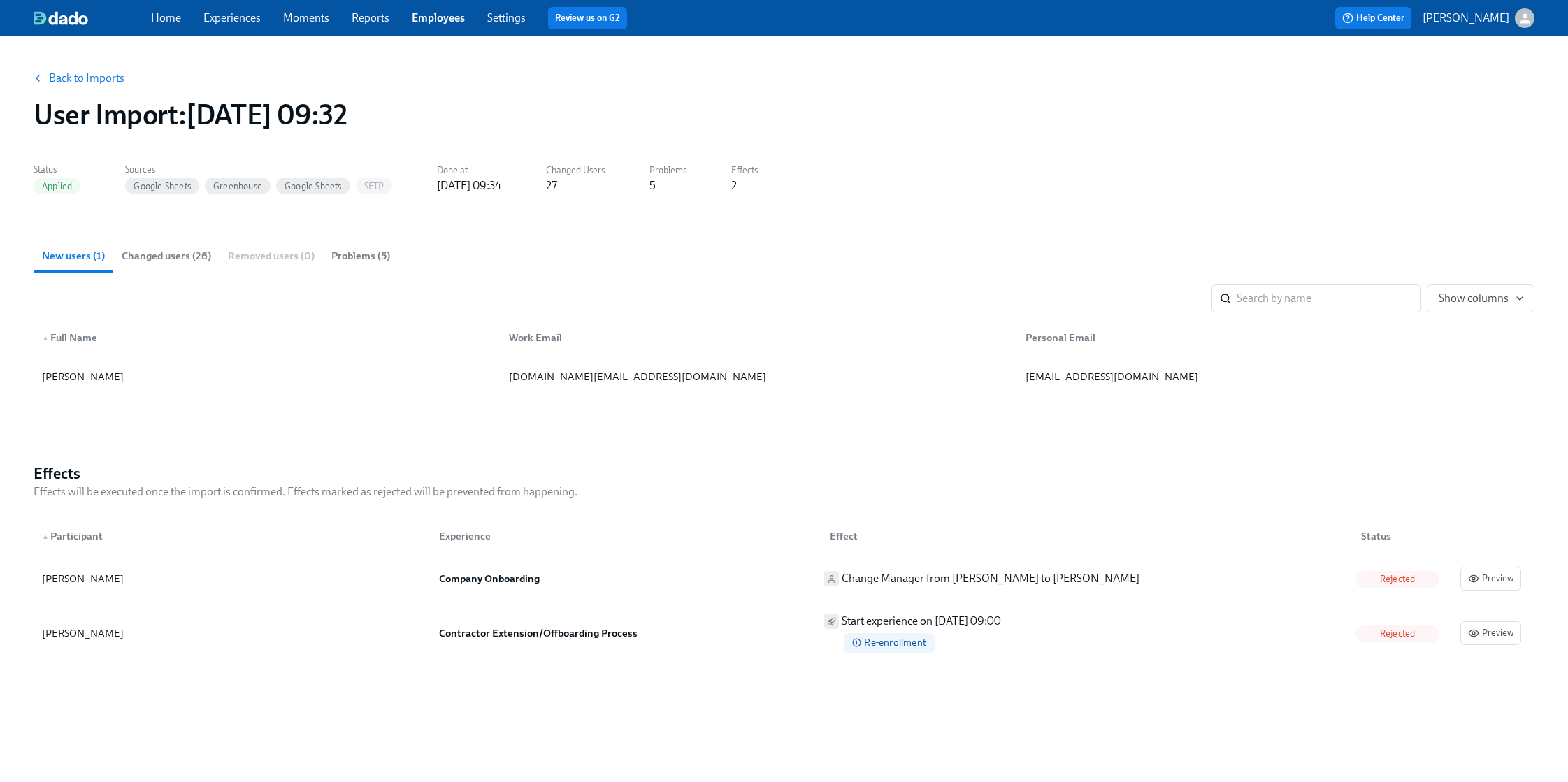
click at [63, 84] on link "Back to Imports" at bounding box center [86, 78] width 75 height 14
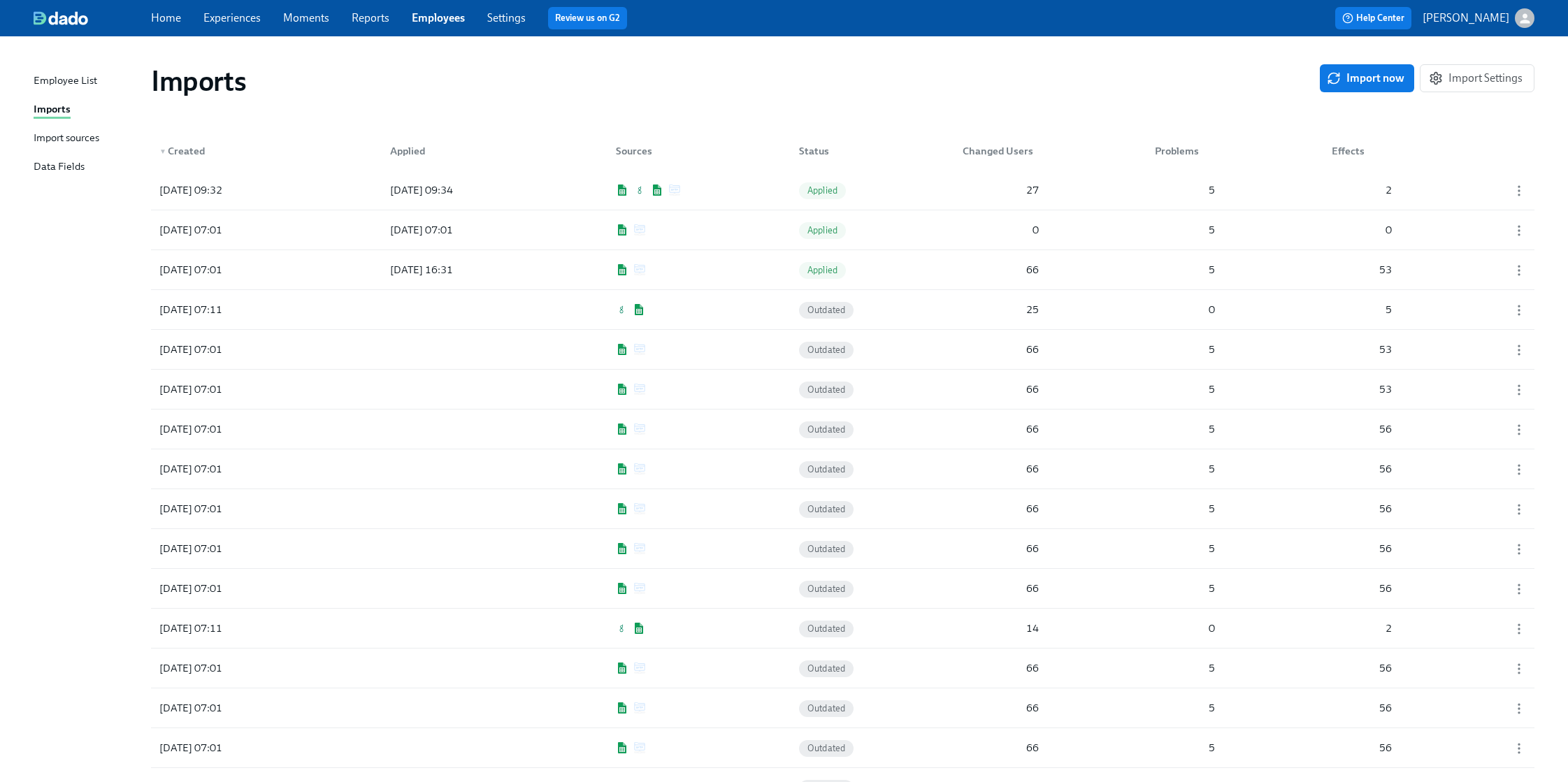
click at [233, 21] on link "Experiences" at bounding box center [231, 18] width 57 height 14
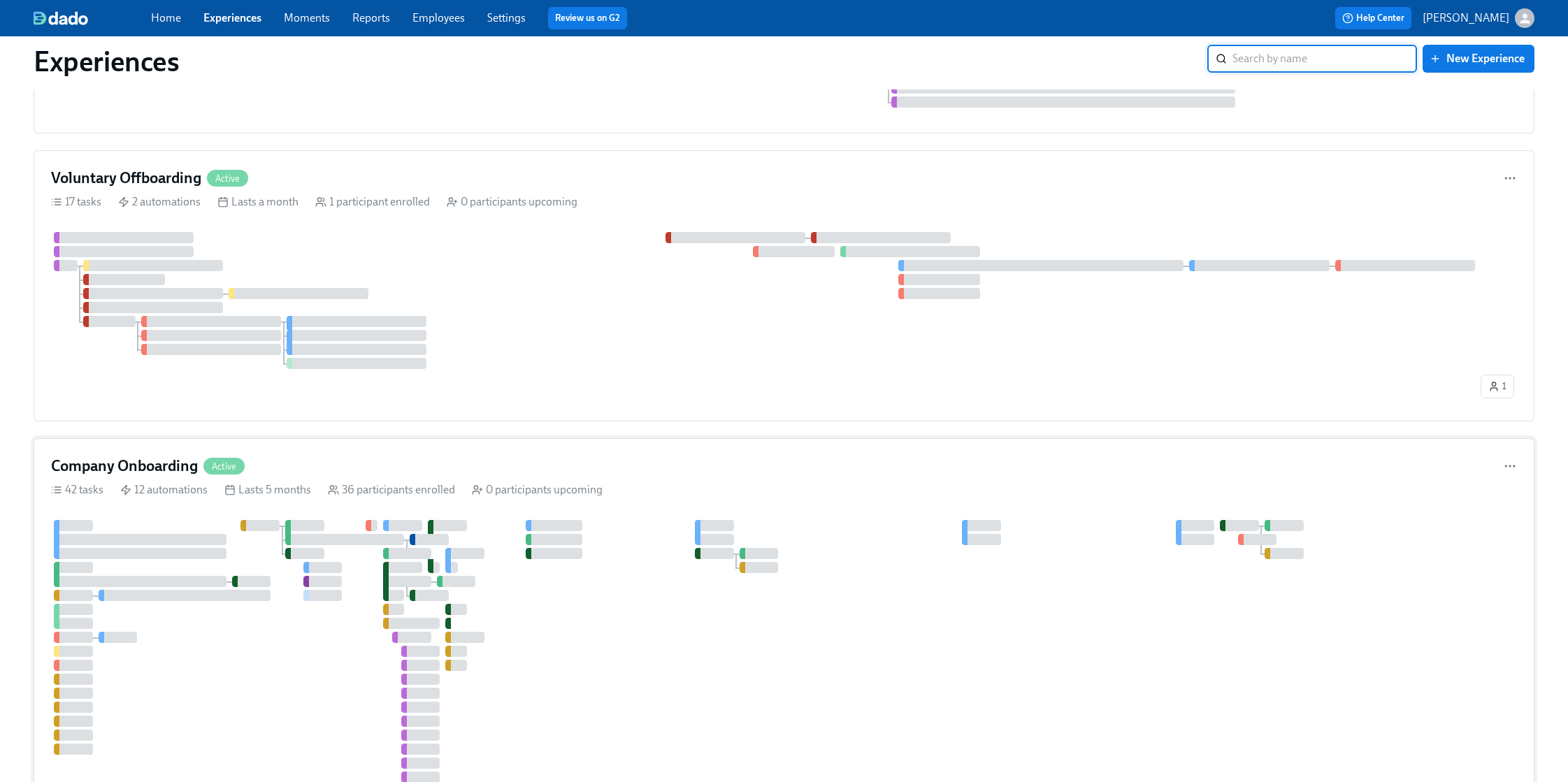
scroll to position [259, 0]
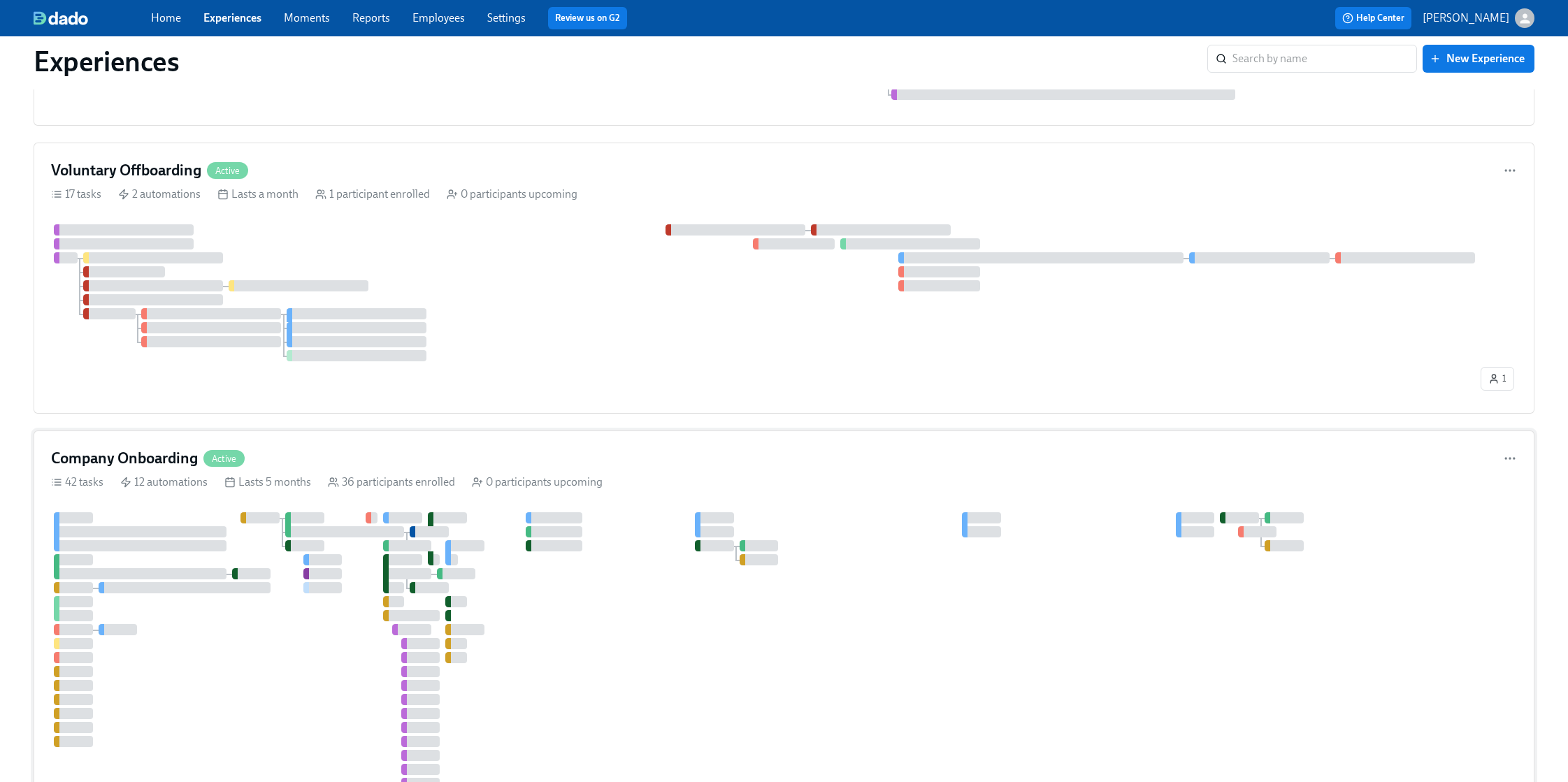
click at [837, 461] on div "Company Onboarding Active" at bounding box center [784, 458] width 1466 height 21
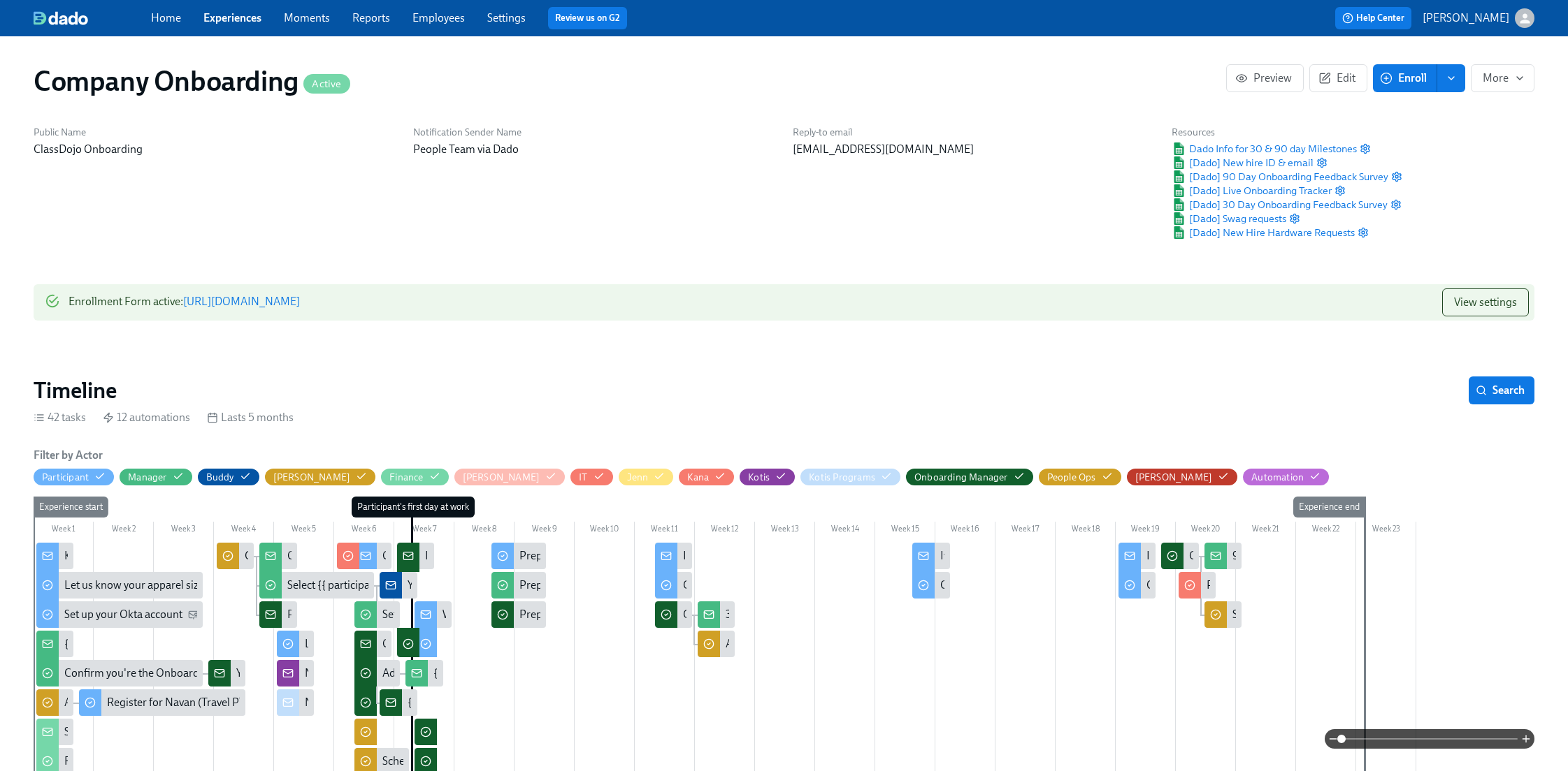
click at [1077, 76] on span "Enroll" at bounding box center [1405, 78] width 44 height 14
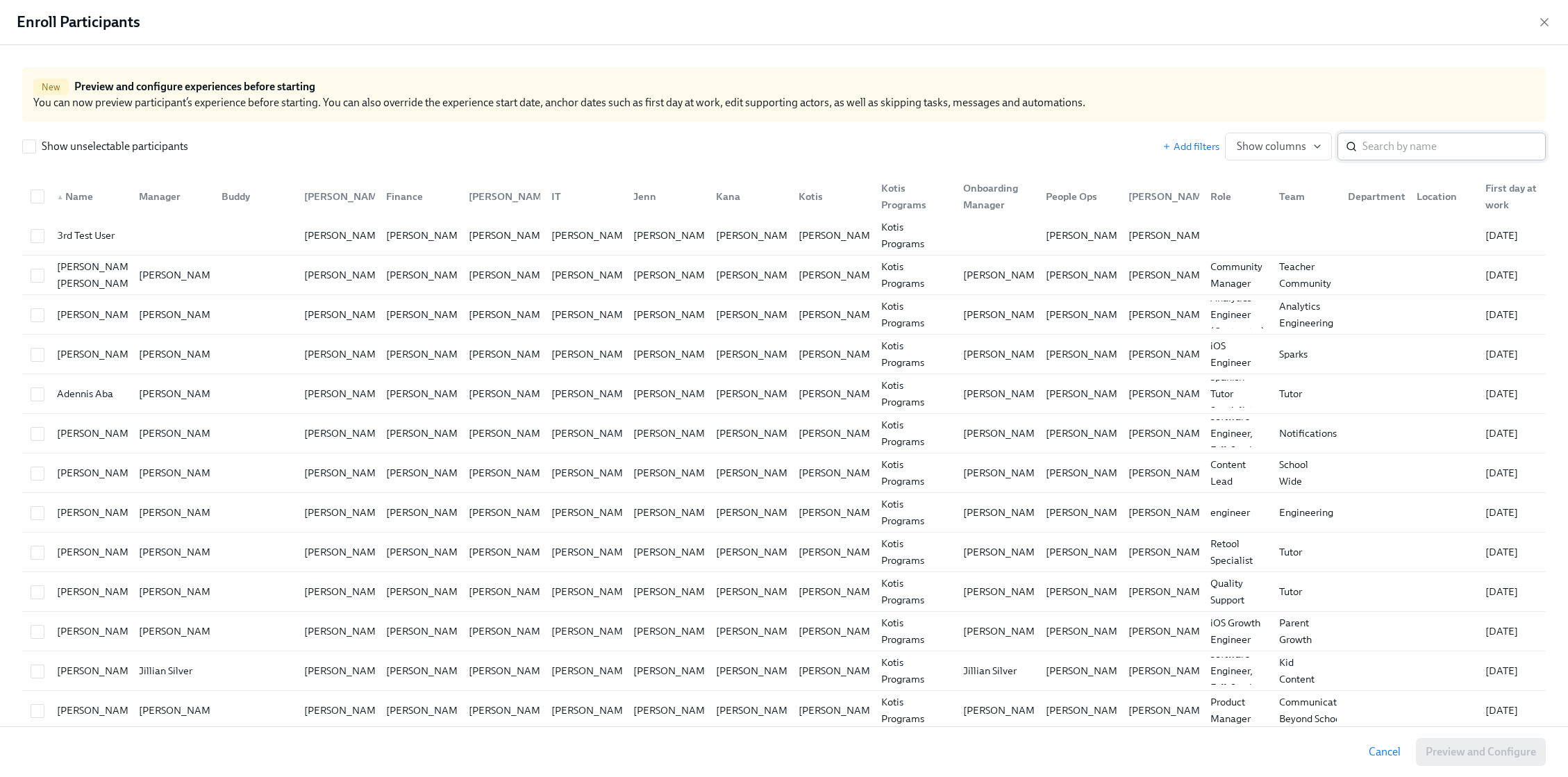
click at [1070, 147] on input "search" at bounding box center [1454, 146] width 183 height 28
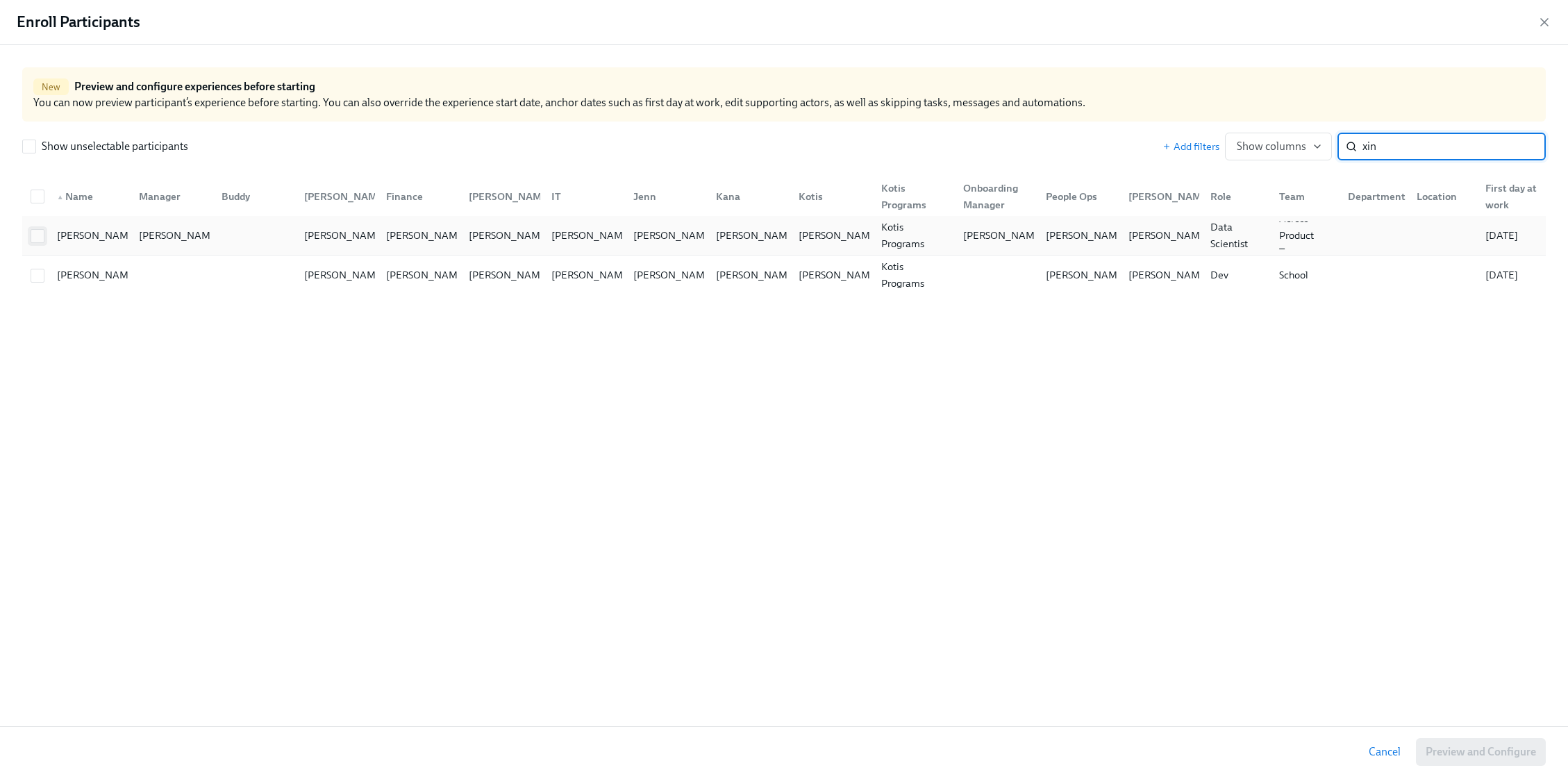
type input "xin"
click at [39, 238] on input "checkbox" at bounding box center [37, 236] width 13 height 13
checkbox input "true"
click at [1070, 741] on span "Preview and Configure (1)" at bounding box center [1473, 752] width 126 height 14
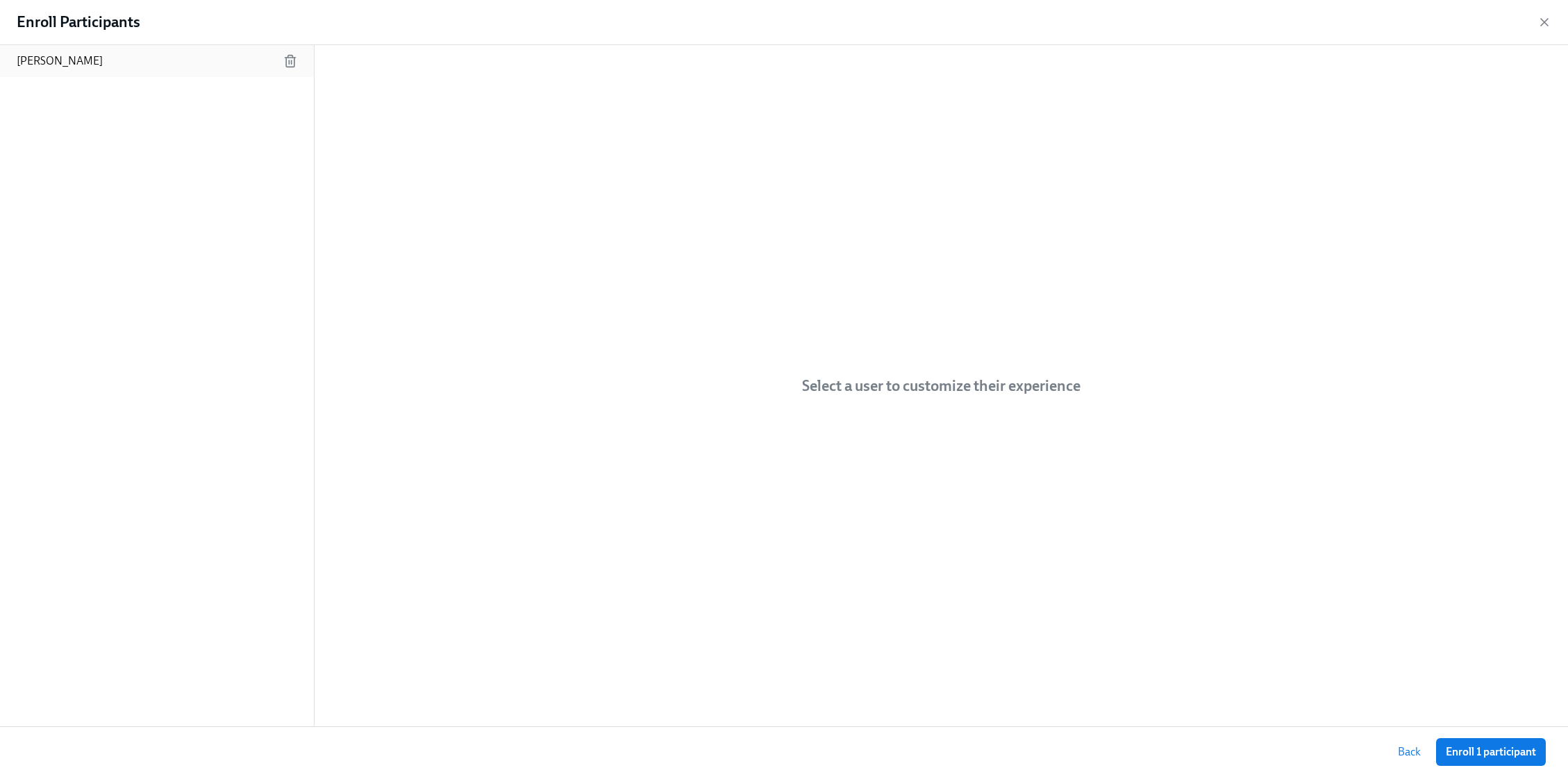
click at [69, 64] on p "Xinhui Wang" at bounding box center [59, 61] width 86 height 15
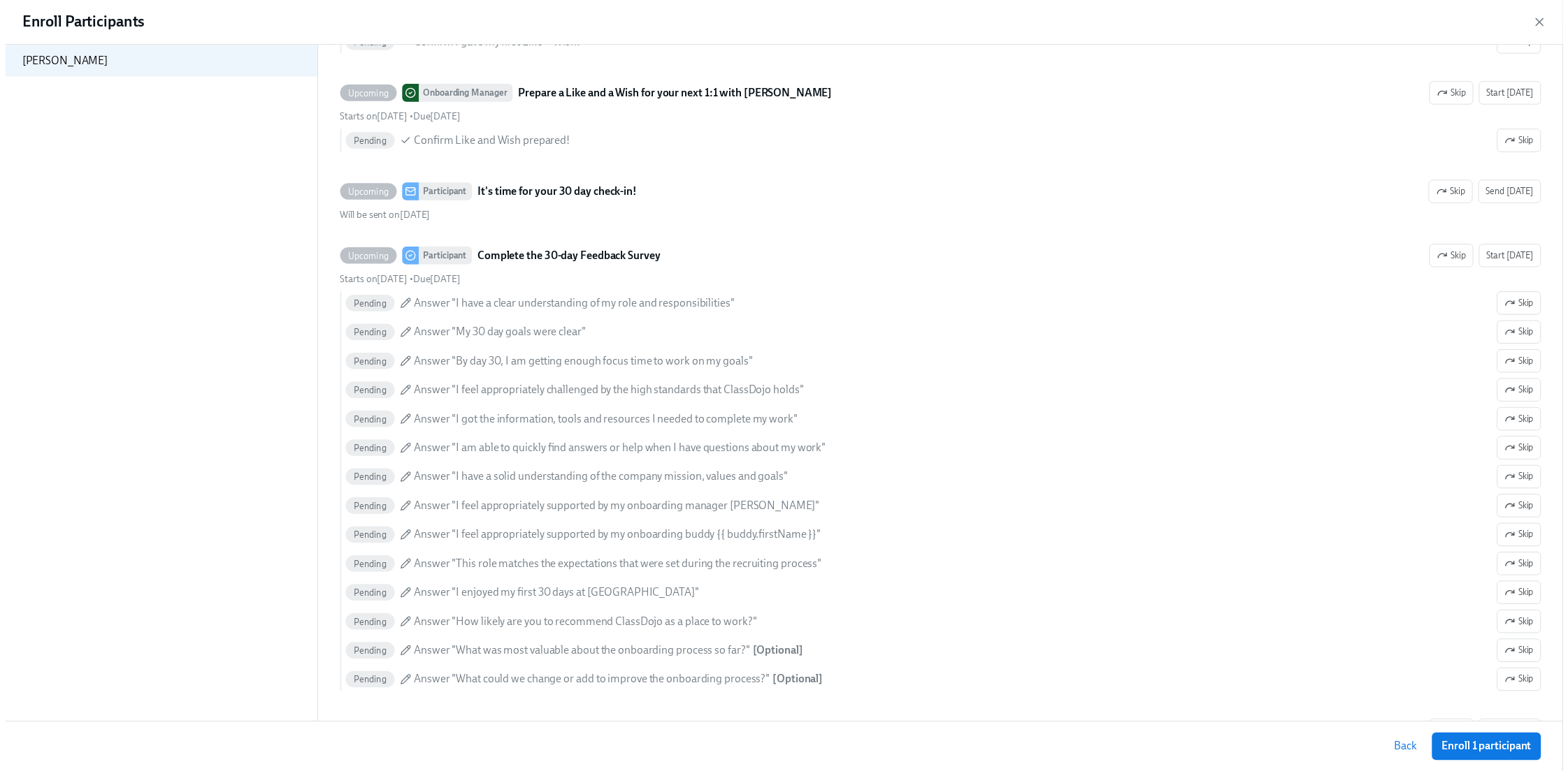
scroll to position [5268, 0]
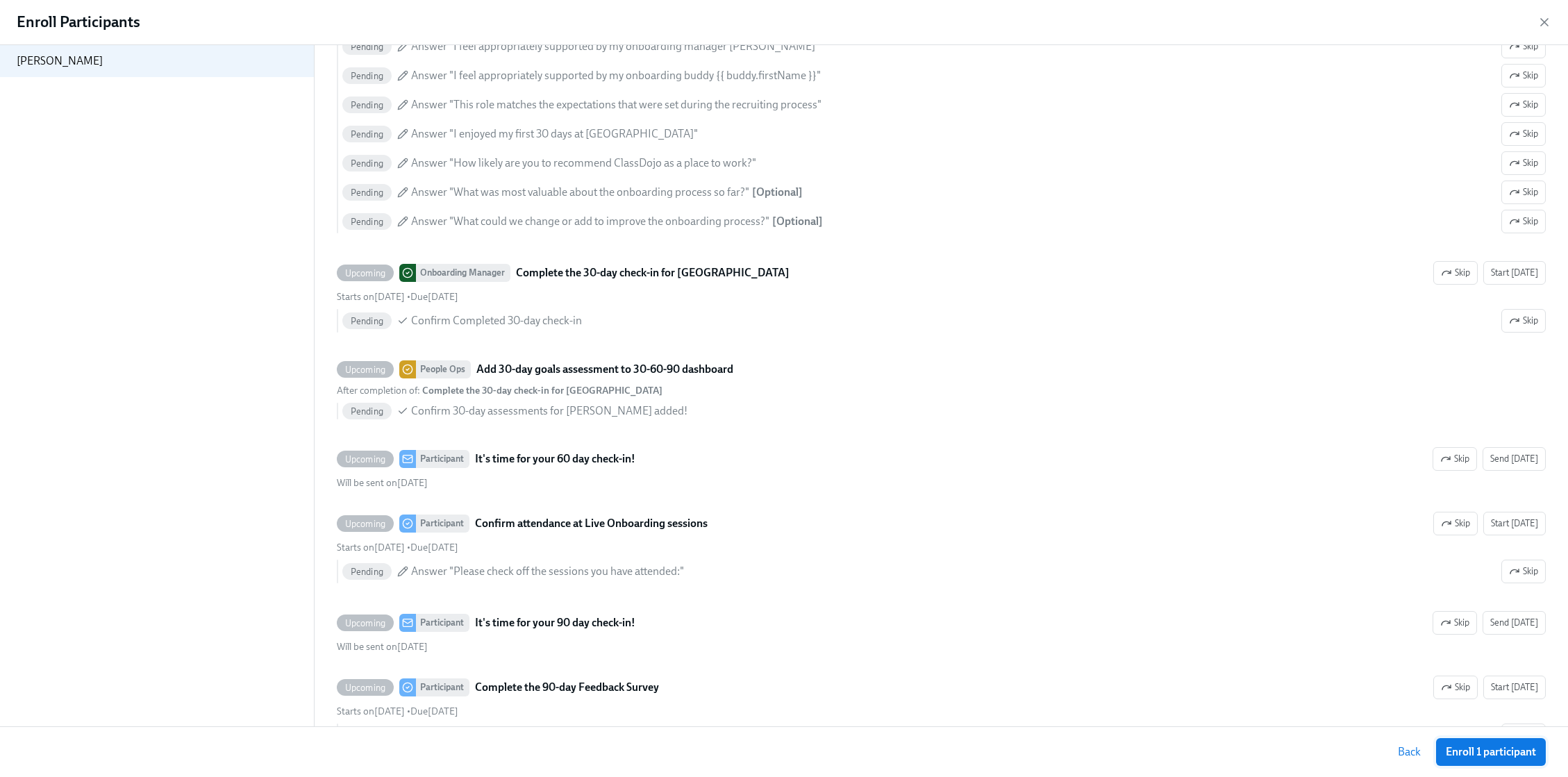
click at [1070, 741] on span "Enroll 1 participant" at bounding box center [1491, 752] width 90 height 14
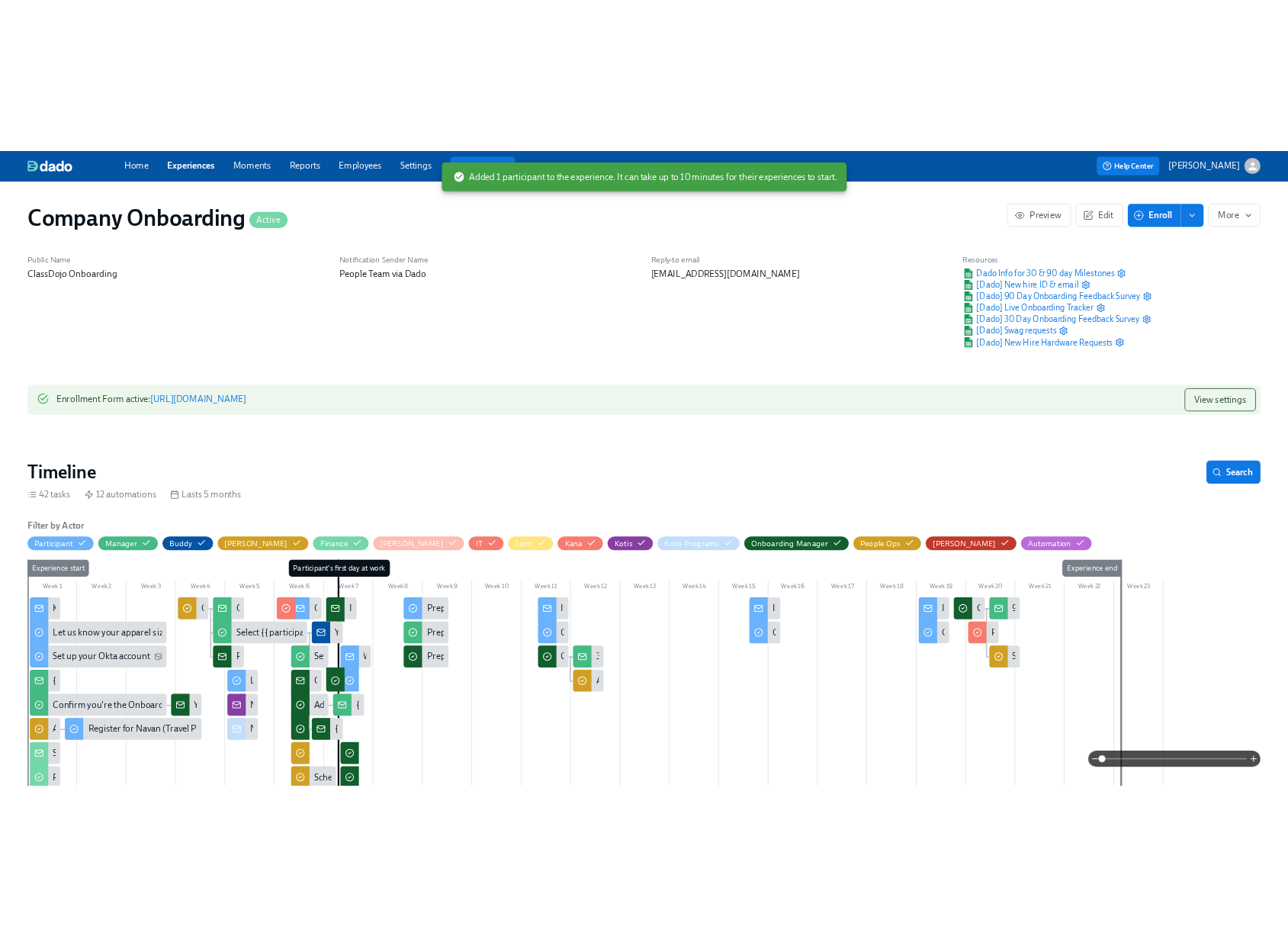
scroll to position [0, 44624]
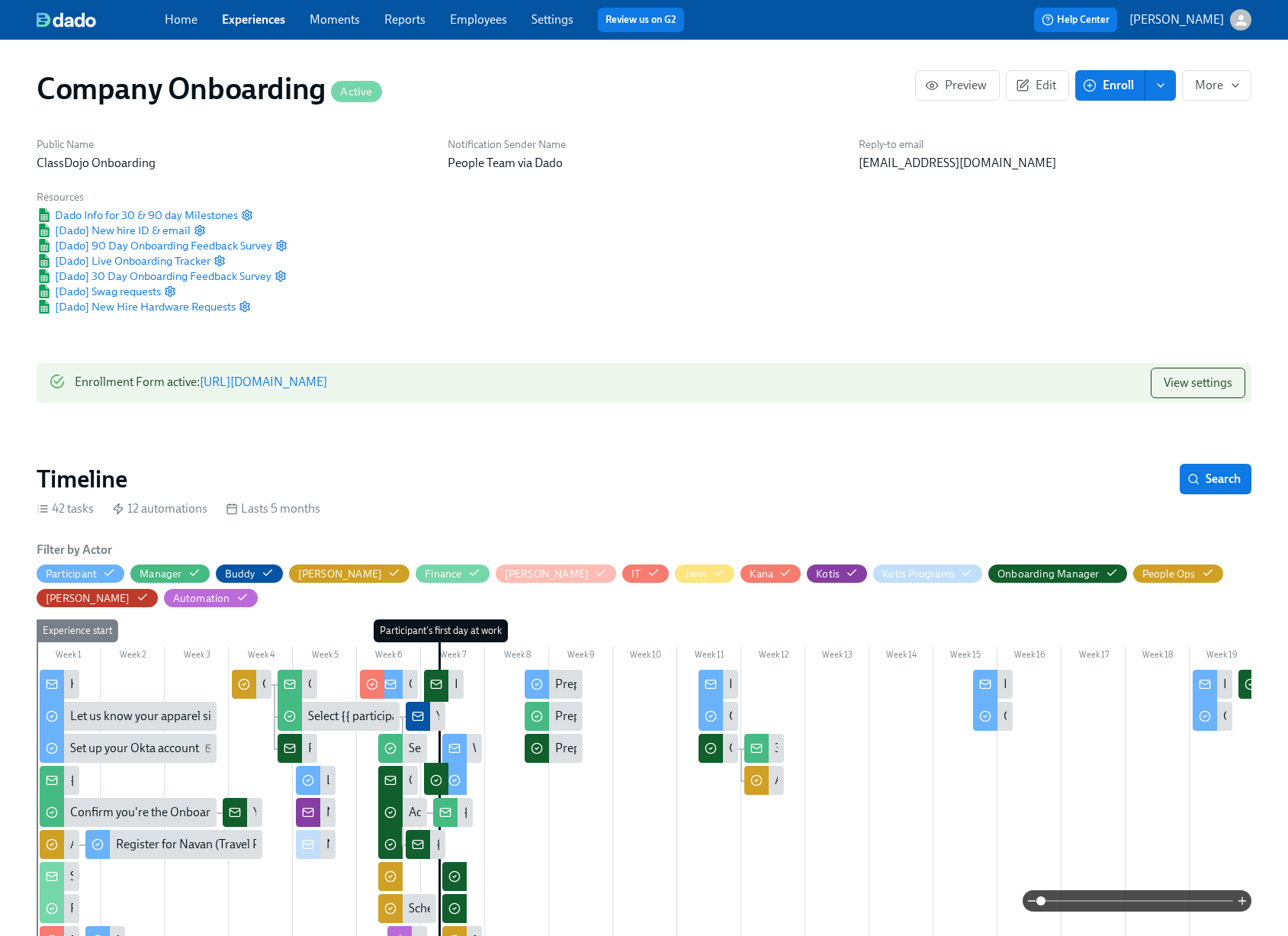
click at [662, 265] on div "Public Name ClassDojo Onboarding Notification Sender Name People Team via Dado …" at bounding box center [643, 225] width 1233 height 195
